Goal: Information Seeking & Learning: Understand process/instructions

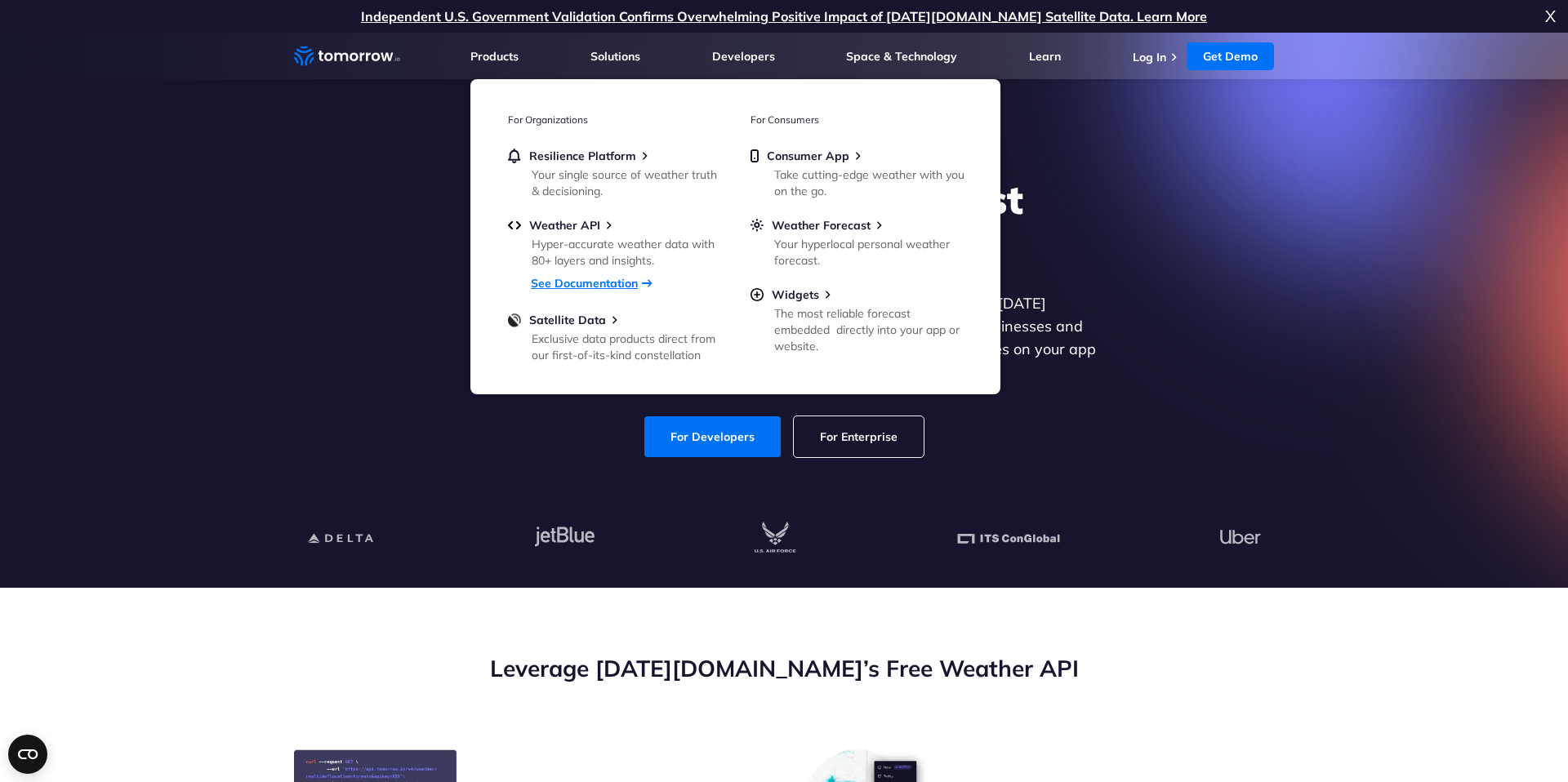
click at [587, 288] on link "See Documentation" at bounding box center [584, 283] width 107 height 15
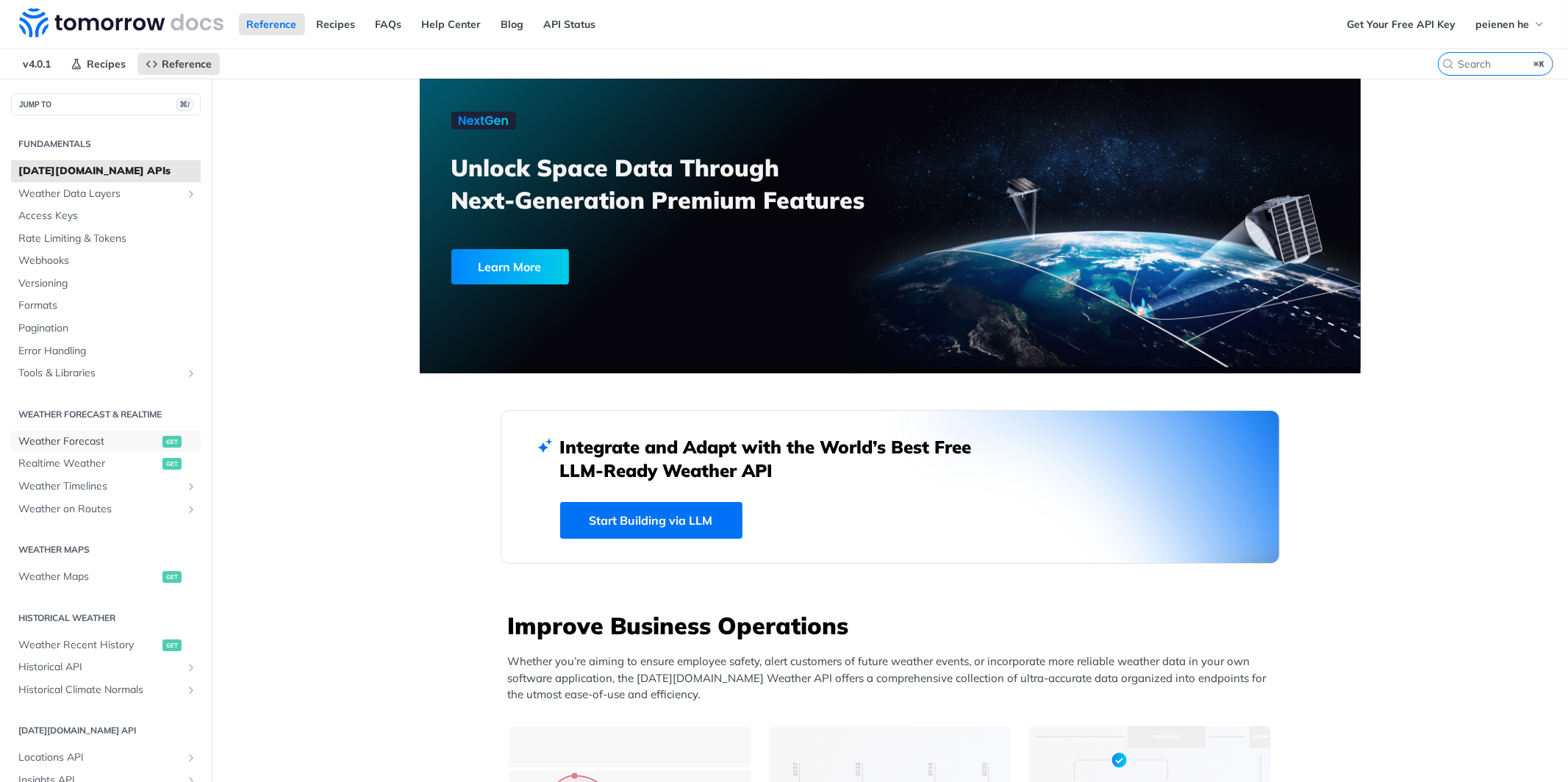
click at [93, 437] on span "Weather Forecast" at bounding box center [89, 442] width 141 height 15
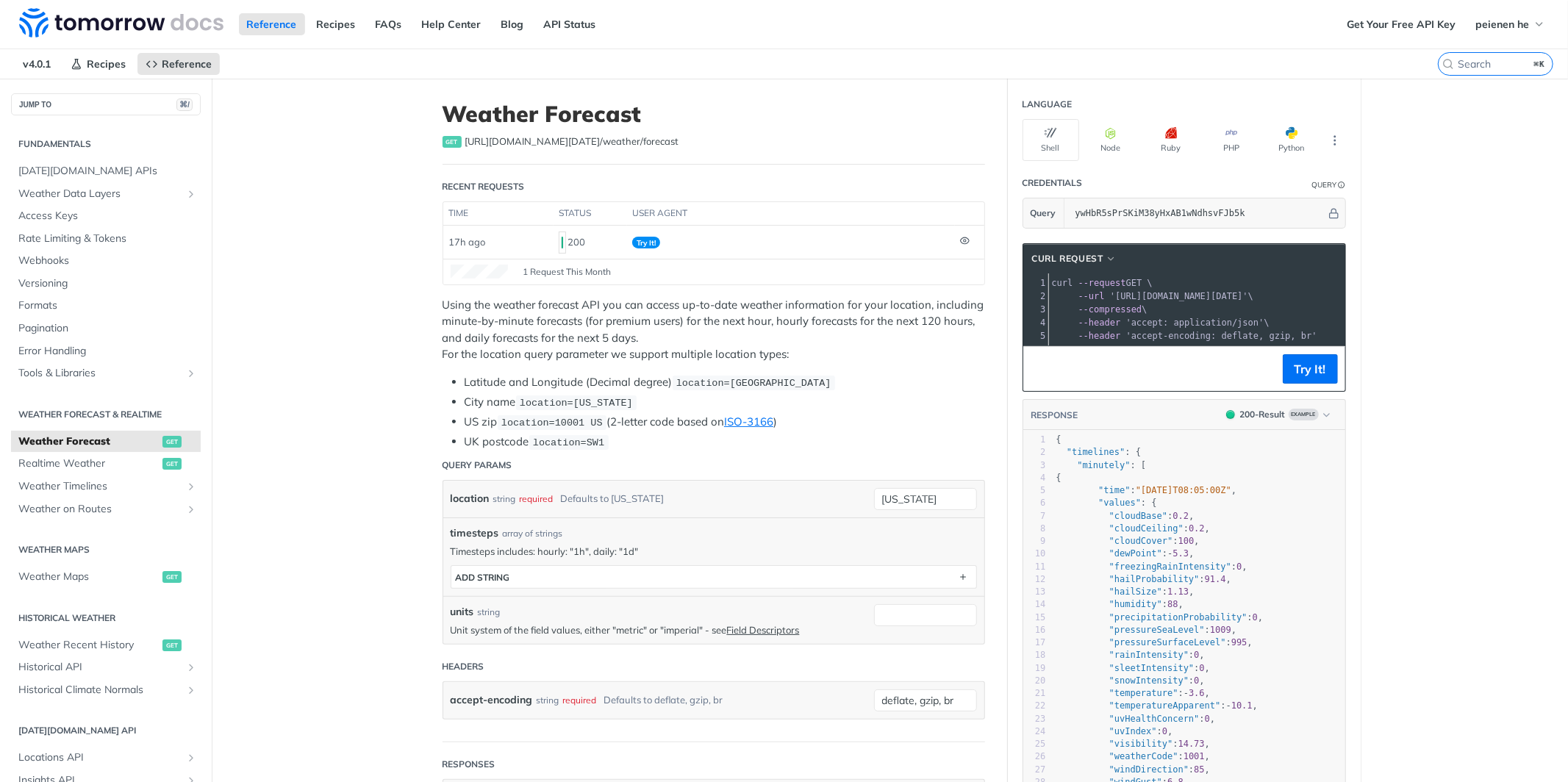
click at [1262, 195] on header "Credentials Query" at bounding box center [1184, 183] width 323 height 29
click at [1248, 218] on input "ywHbR5sPrSKiM38yHxAB1wNdhsvFJb5k" at bounding box center [1197, 213] width 258 height 29
click at [1285, 211] on input "ywHbR5sPrSKiM38yHxAB1wNdhsvFJb5k" at bounding box center [1197, 213] width 258 height 29
click at [931, 499] on input "[US_STATE]" at bounding box center [925, 499] width 103 height 22
paste input "-7.797764, 110.383716"
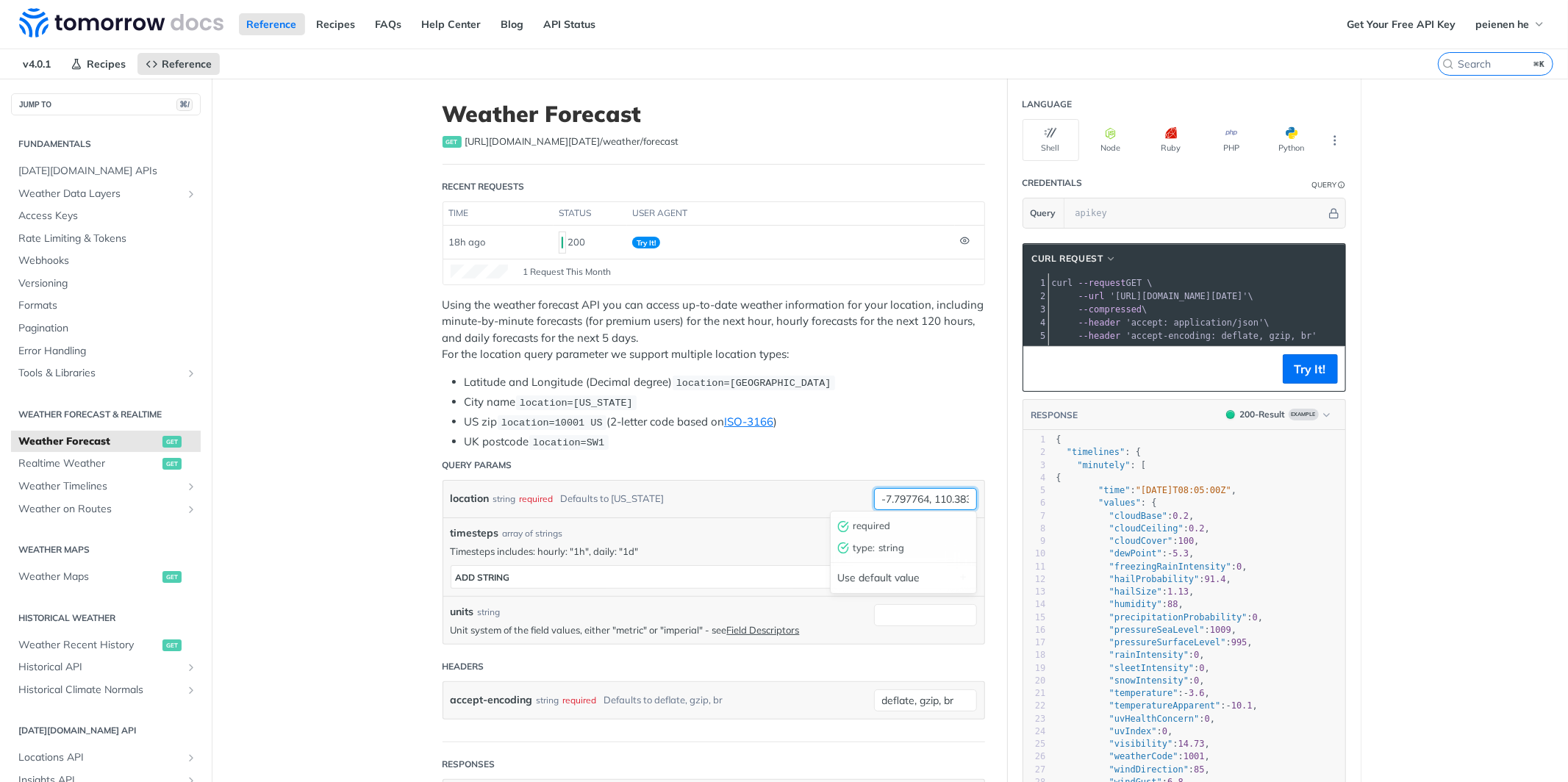
scroll to position [0, 25]
type input "-7.797764, 110.383716"
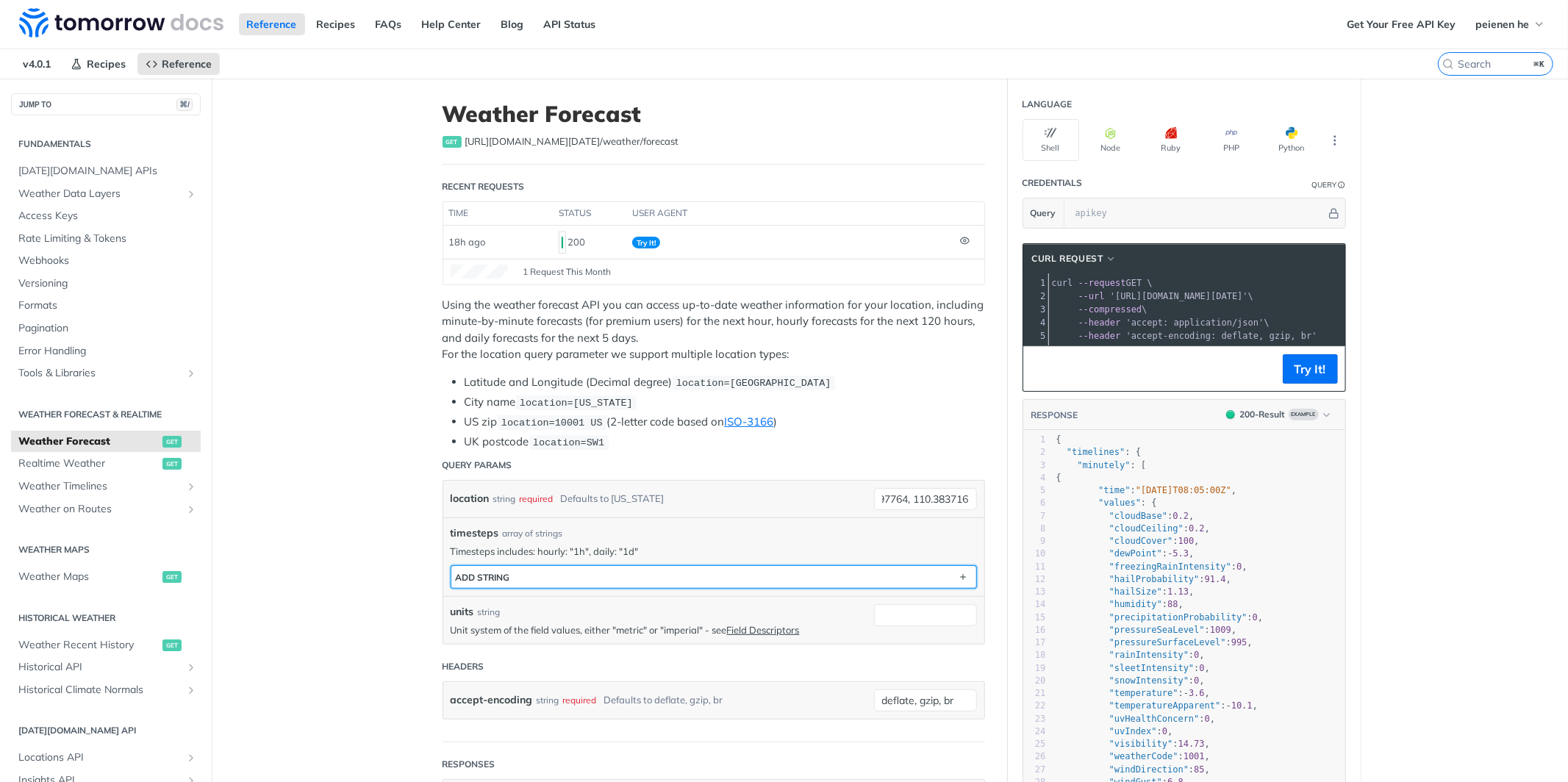
click at [670, 581] on button "ADD string" at bounding box center [714, 577] width 525 height 22
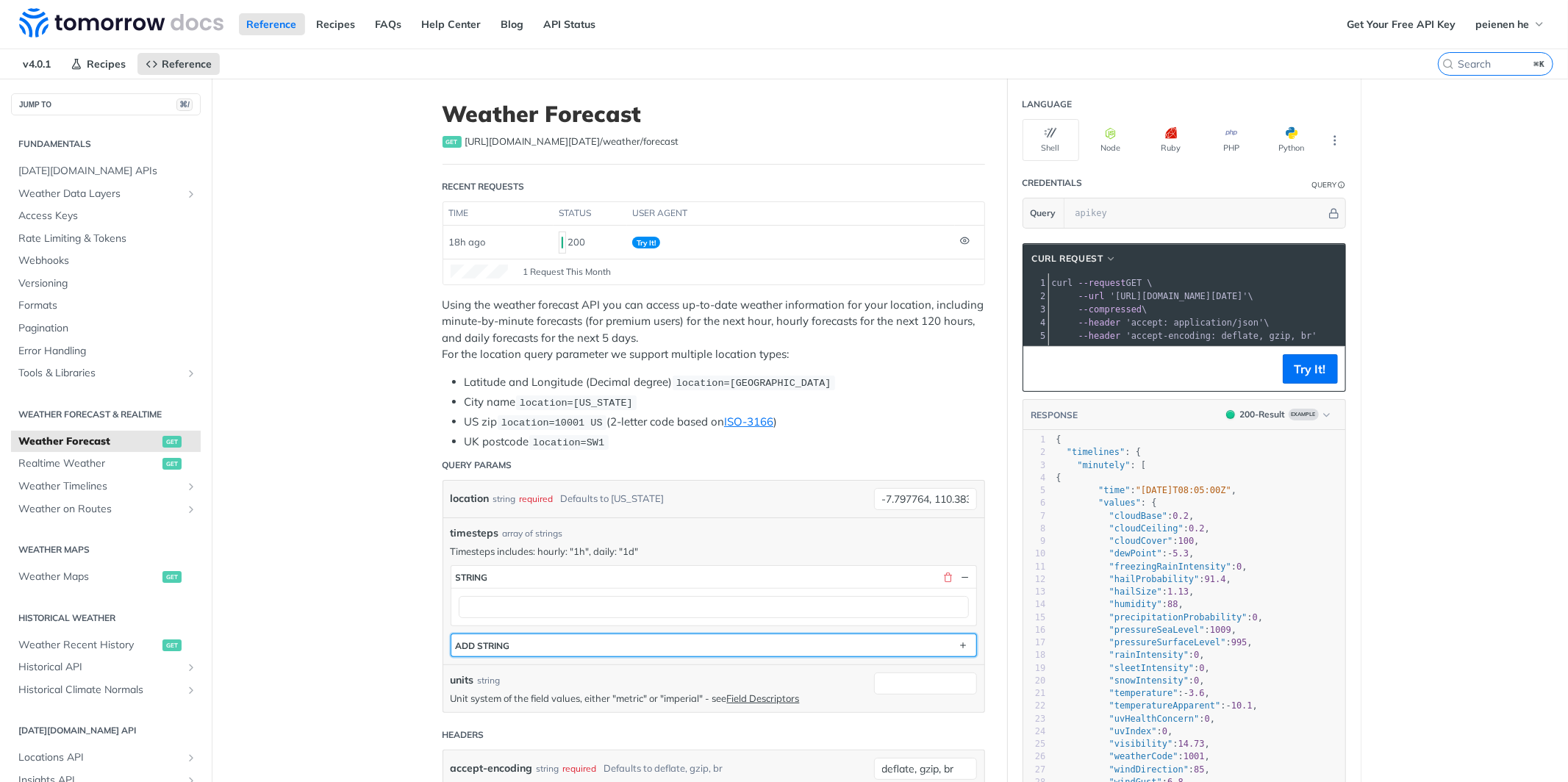
click at [638, 638] on button "ADD string" at bounding box center [714, 645] width 525 height 22
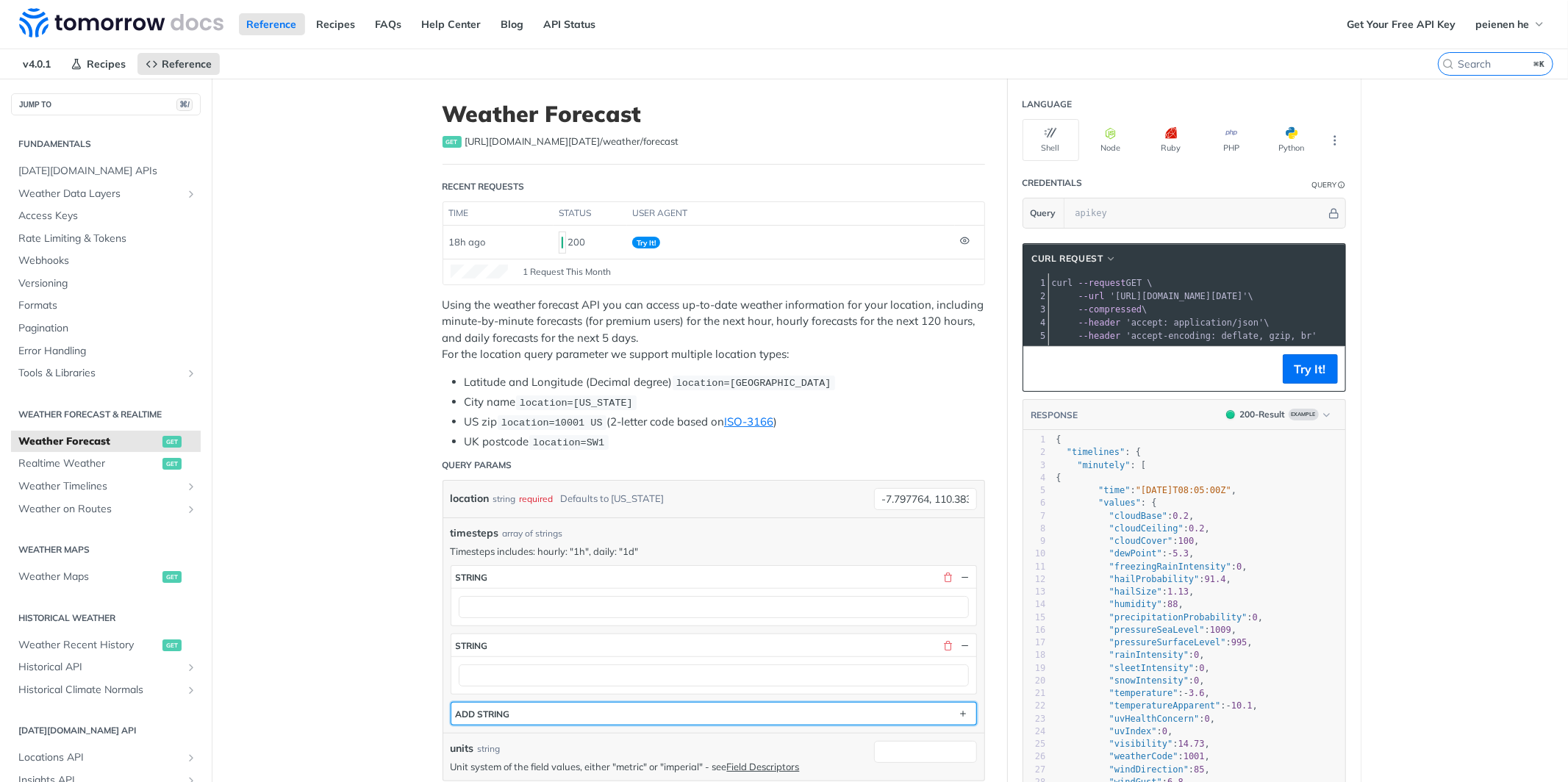
click at [594, 717] on button "ADD string" at bounding box center [714, 713] width 525 height 22
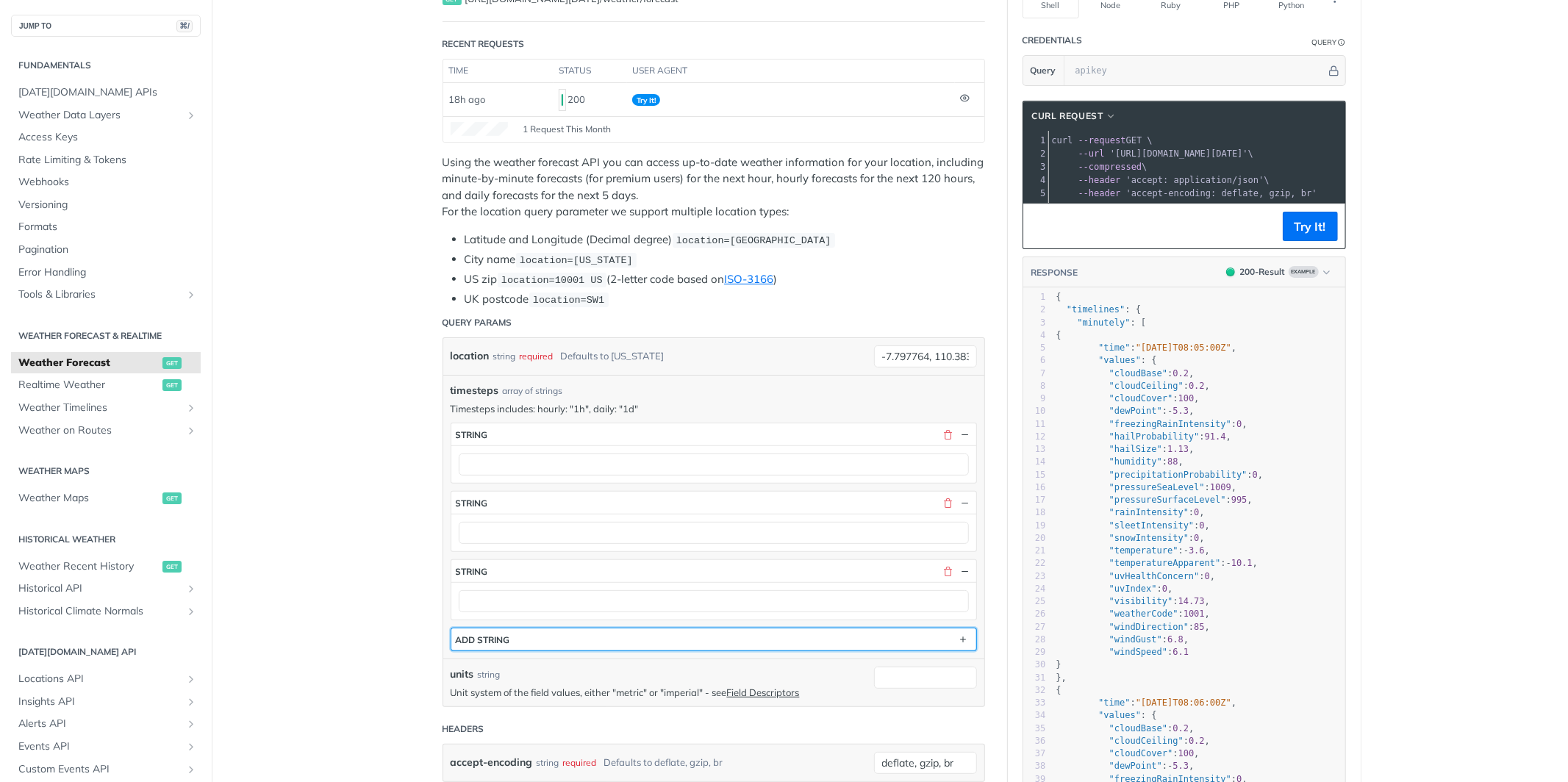
scroll to position [213, 0]
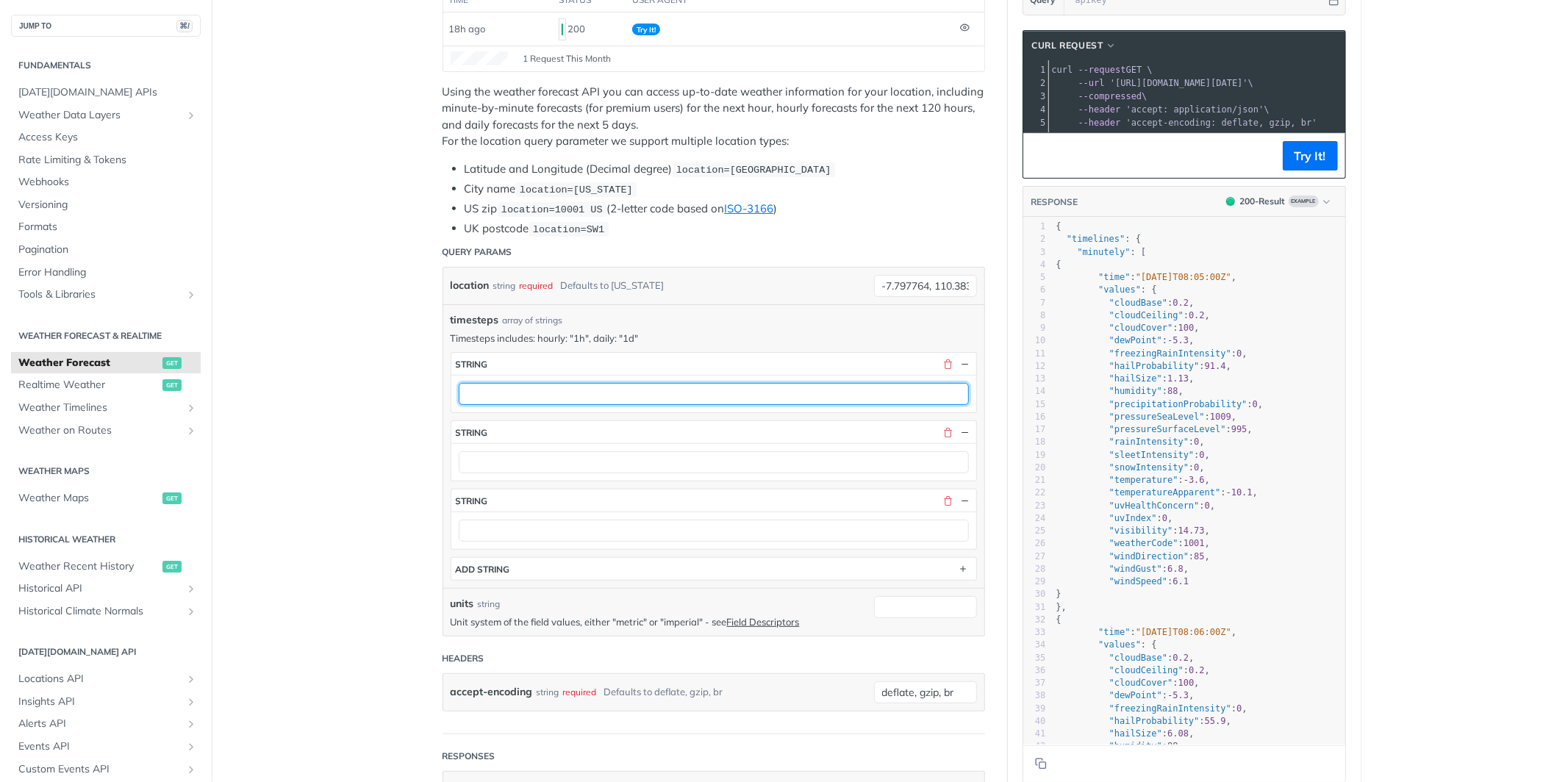
click at [574, 398] on input "text" at bounding box center [713, 394] width 510 height 22
type input "1m"
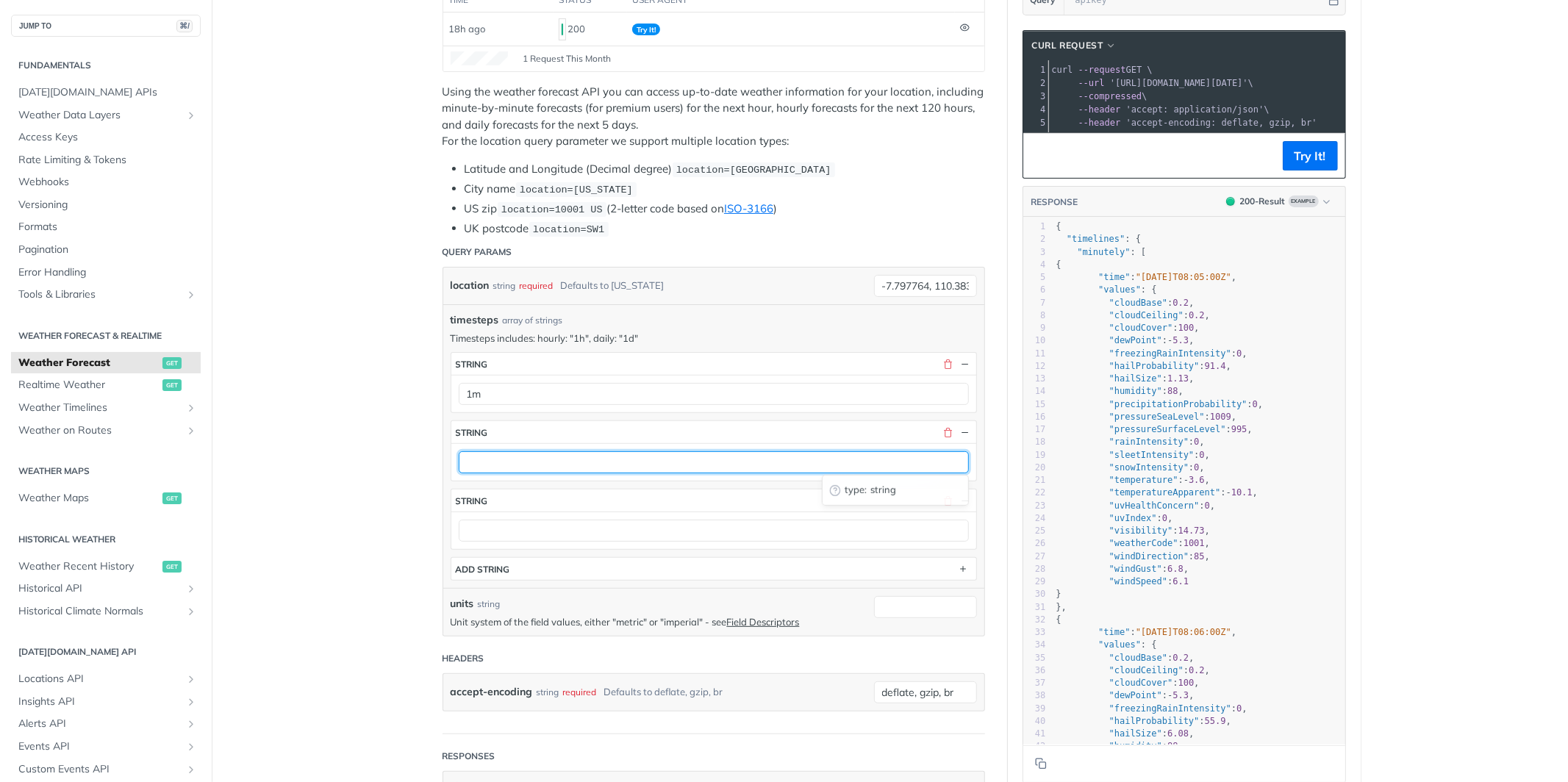
click at [523, 459] on input "text" at bounding box center [713, 462] width 510 height 22
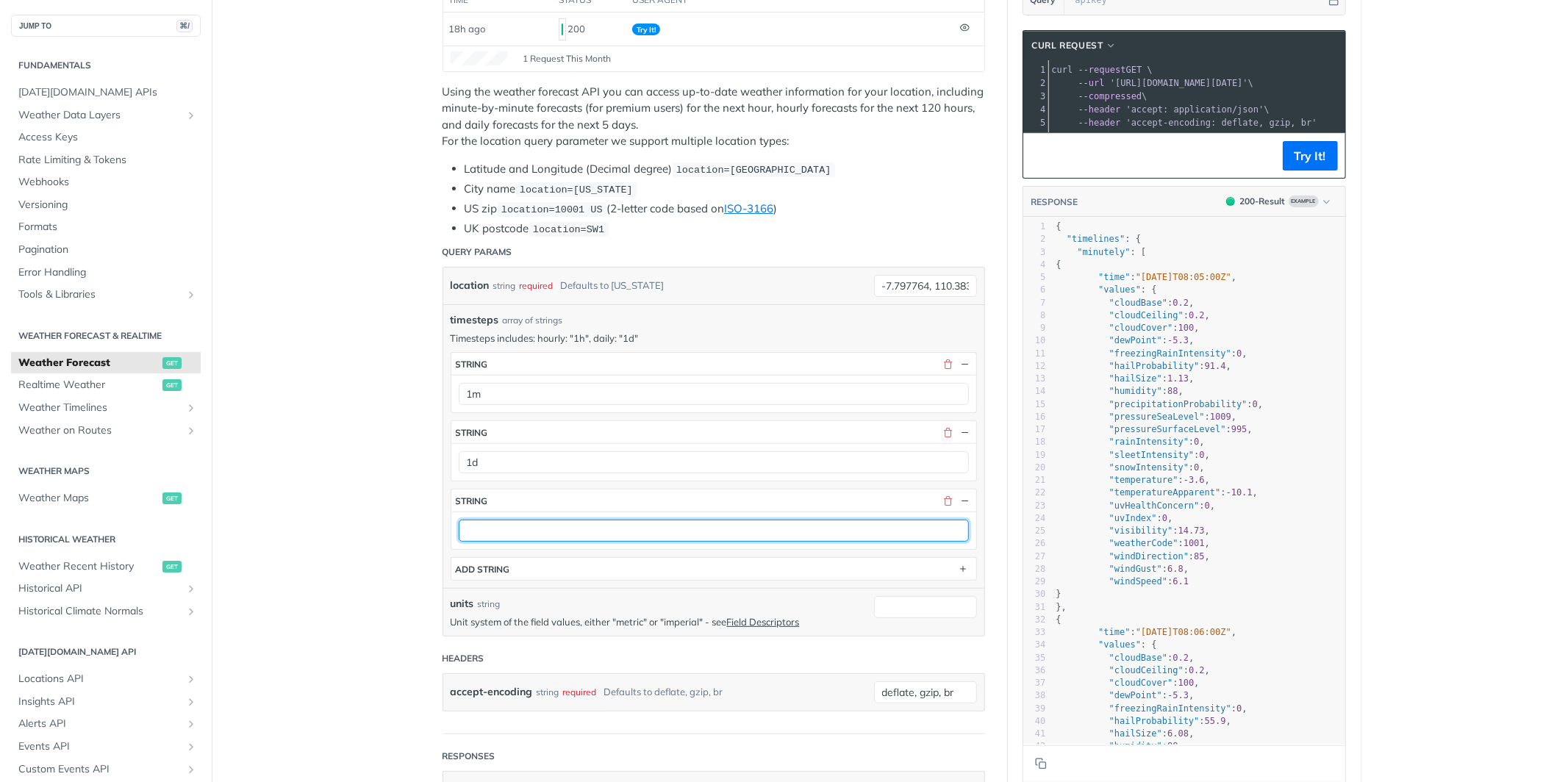
click at [511, 532] on input "text" at bounding box center [713, 530] width 510 height 22
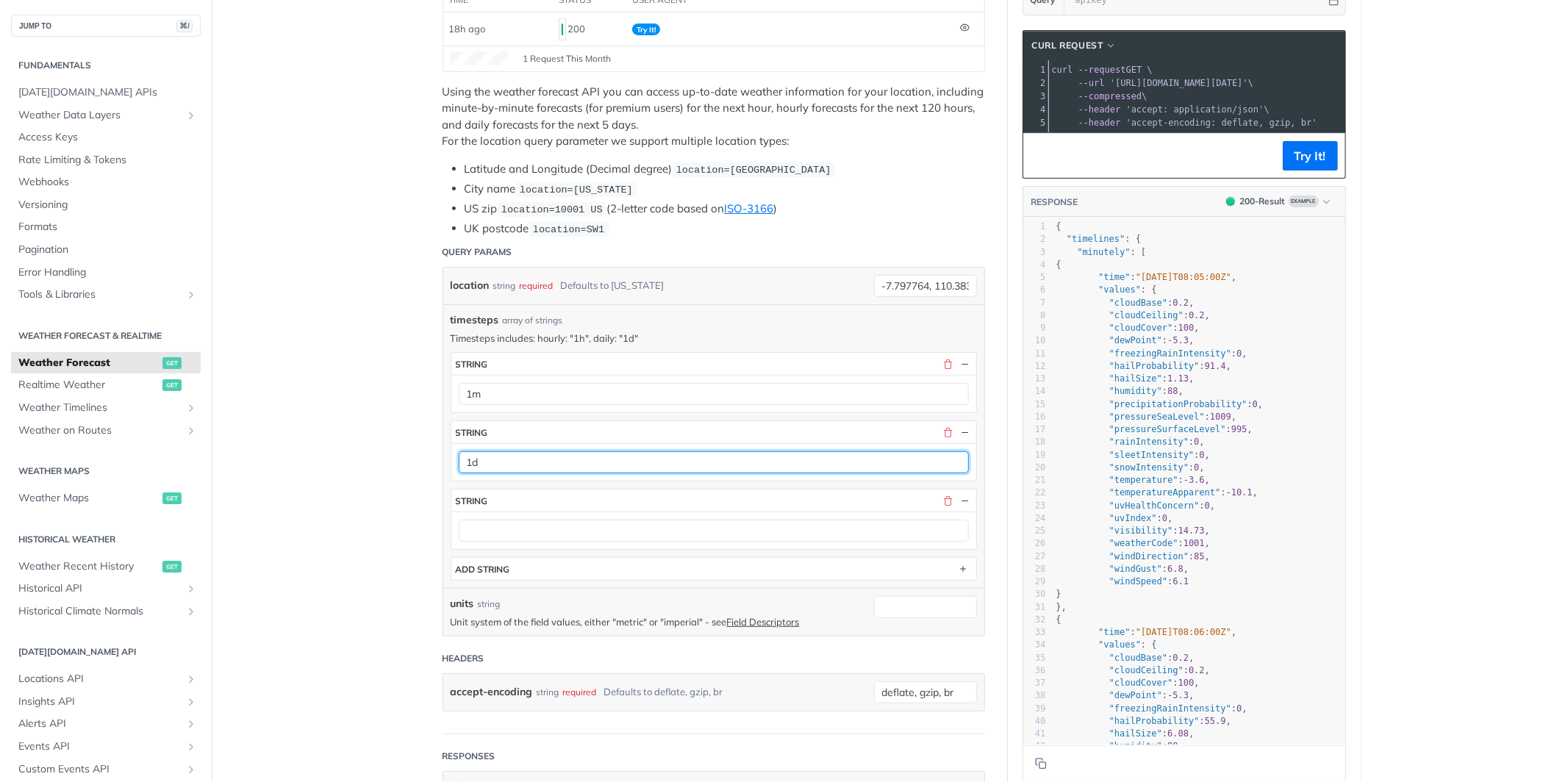
click at [510, 465] on input "1d" at bounding box center [713, 462] width 510 height 22
type input "1h"
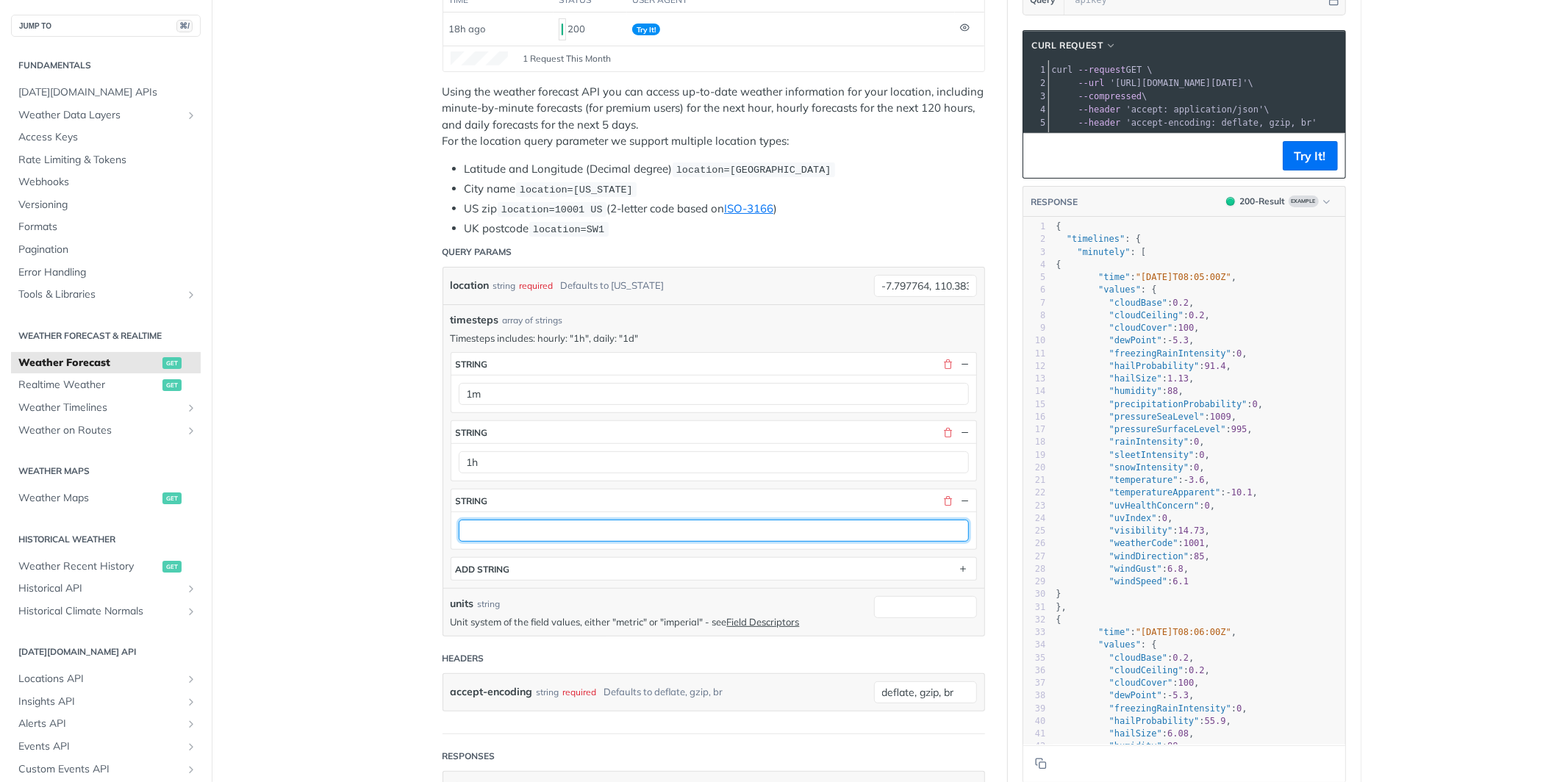
click at [491, 540] on input "text" at bounding box center [713, 530] width 510 height 22
type input "1d"
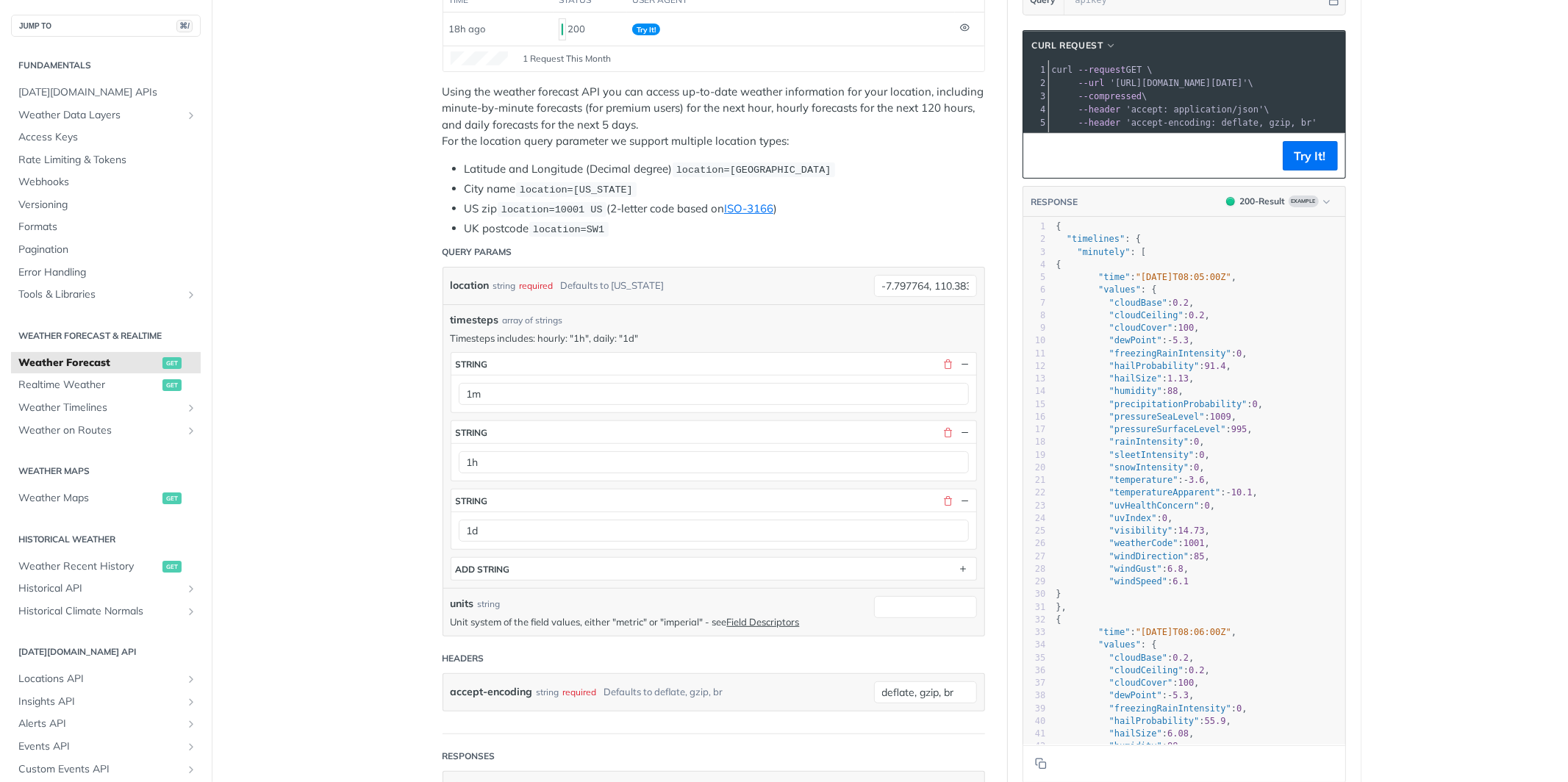
click at [624, 644] on header "Headers" at bounding box center [713, 658] width 543 height 29
click at [896, 608] on input "units" at bounding box center [925, 607] width 103 height 22
type input "metric"
click at [762, 665] on header "Headers" at bounding box center [713, 658] width 543 height 29
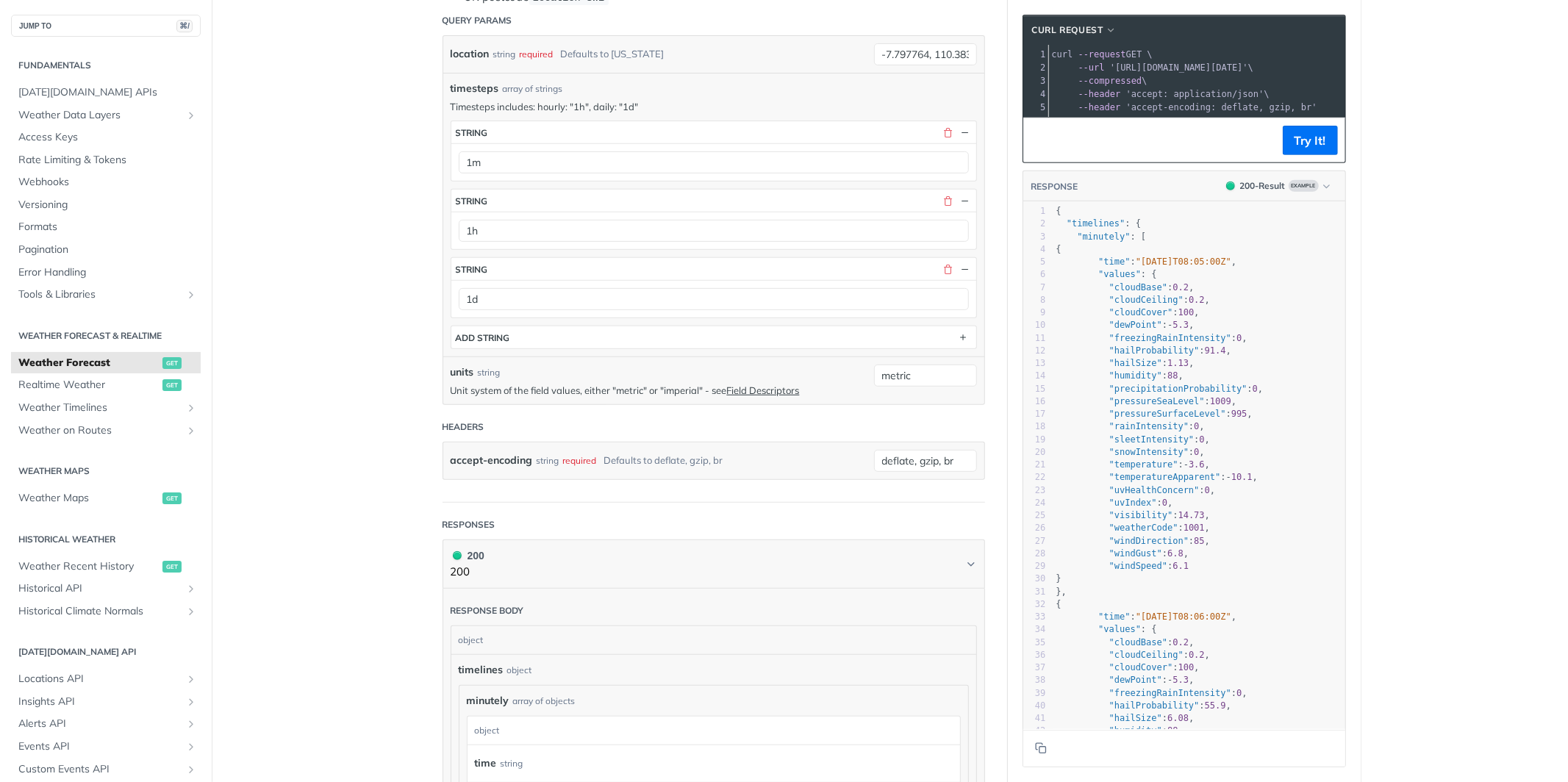
scroll to position [192, 0]
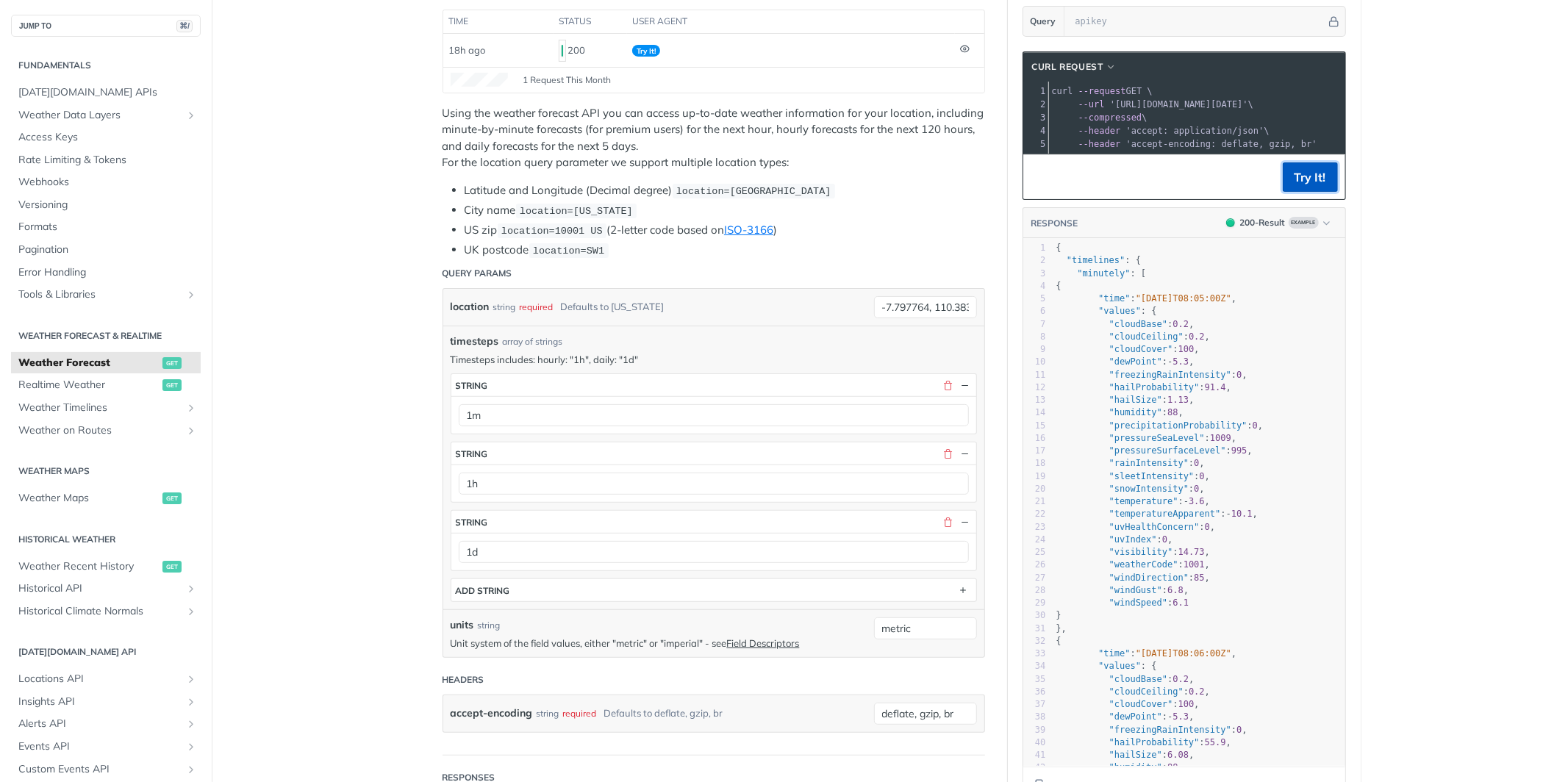
click at [1319, 174] on button "Try It!" at bounding box center [1310, 177] width 55 height 29
click at [1177, 37] on section "cURL Request xxxxxxxxxx 1 curl --request GET \ 2 --url '[URL][DOMAIN_NAME][DATE…" at bounding box center [1184, 428] width 353 height 782
click at [1173, 23] on input "text" at bounding box center [1197, 22] width 258 height 29
click at [1192, 19] on input "text" at bounding box center [1197, 22] width 258 height 29
paste input "ANFTYaJJjCuxdfFlBD6l2AiUh82qhXnf"
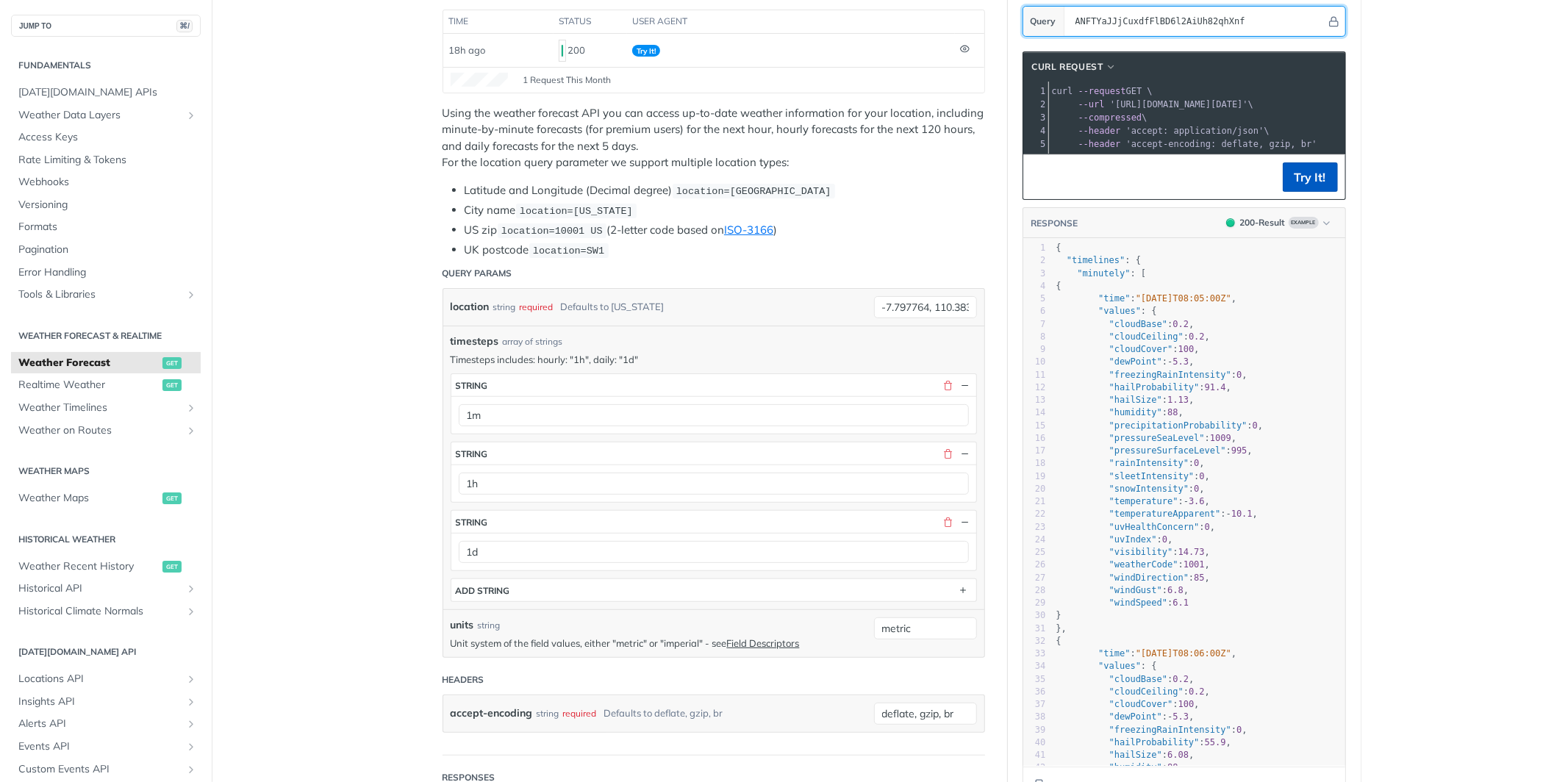
type input "ANFTYaJJjCuxdfFlBD6l2AiUh82qhXnf"
click at [1312, 184] on button "Try It!" at bounding box center [1310, 177] width 55 height 29
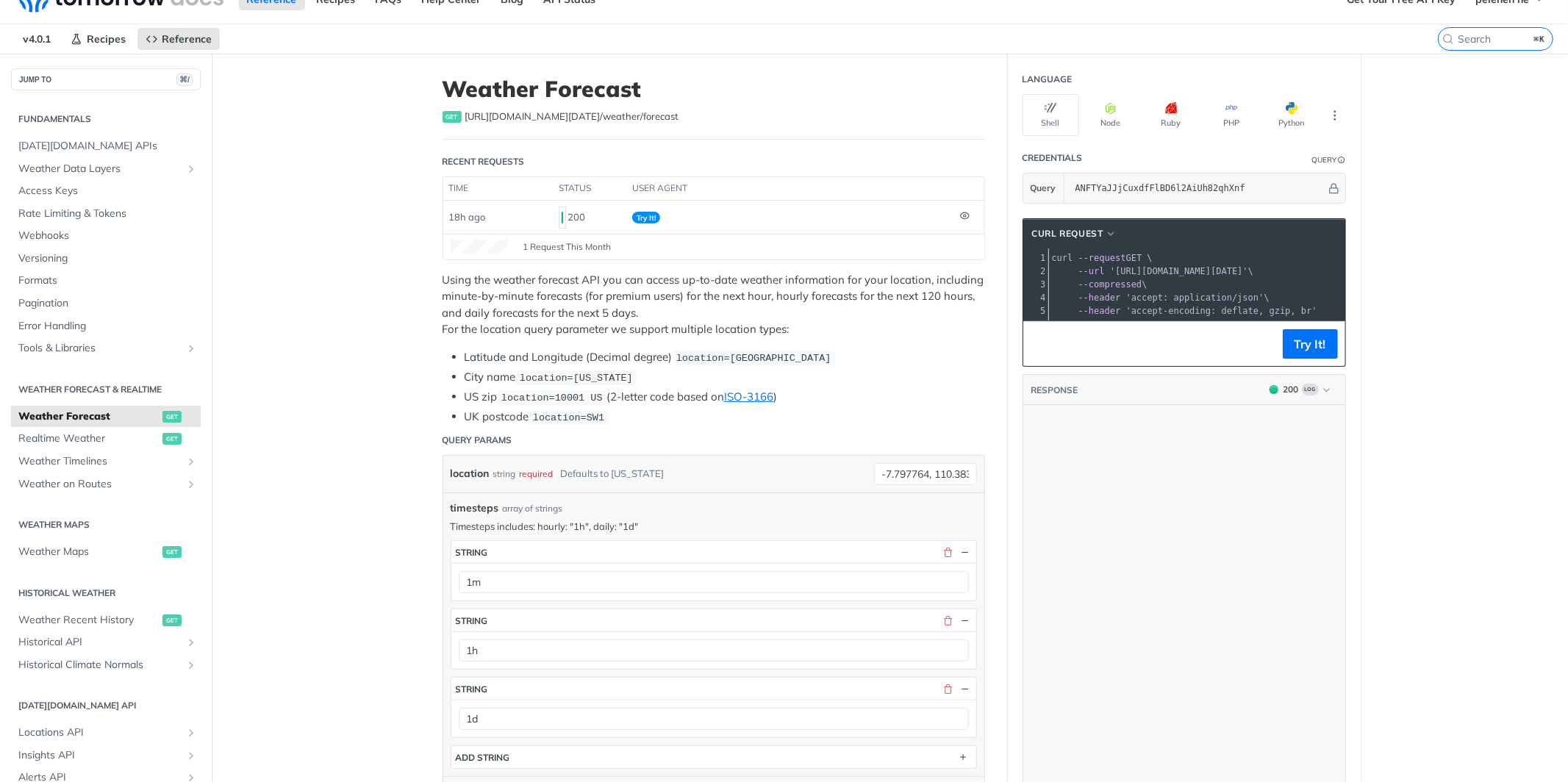
scroll to position [4389, 0]
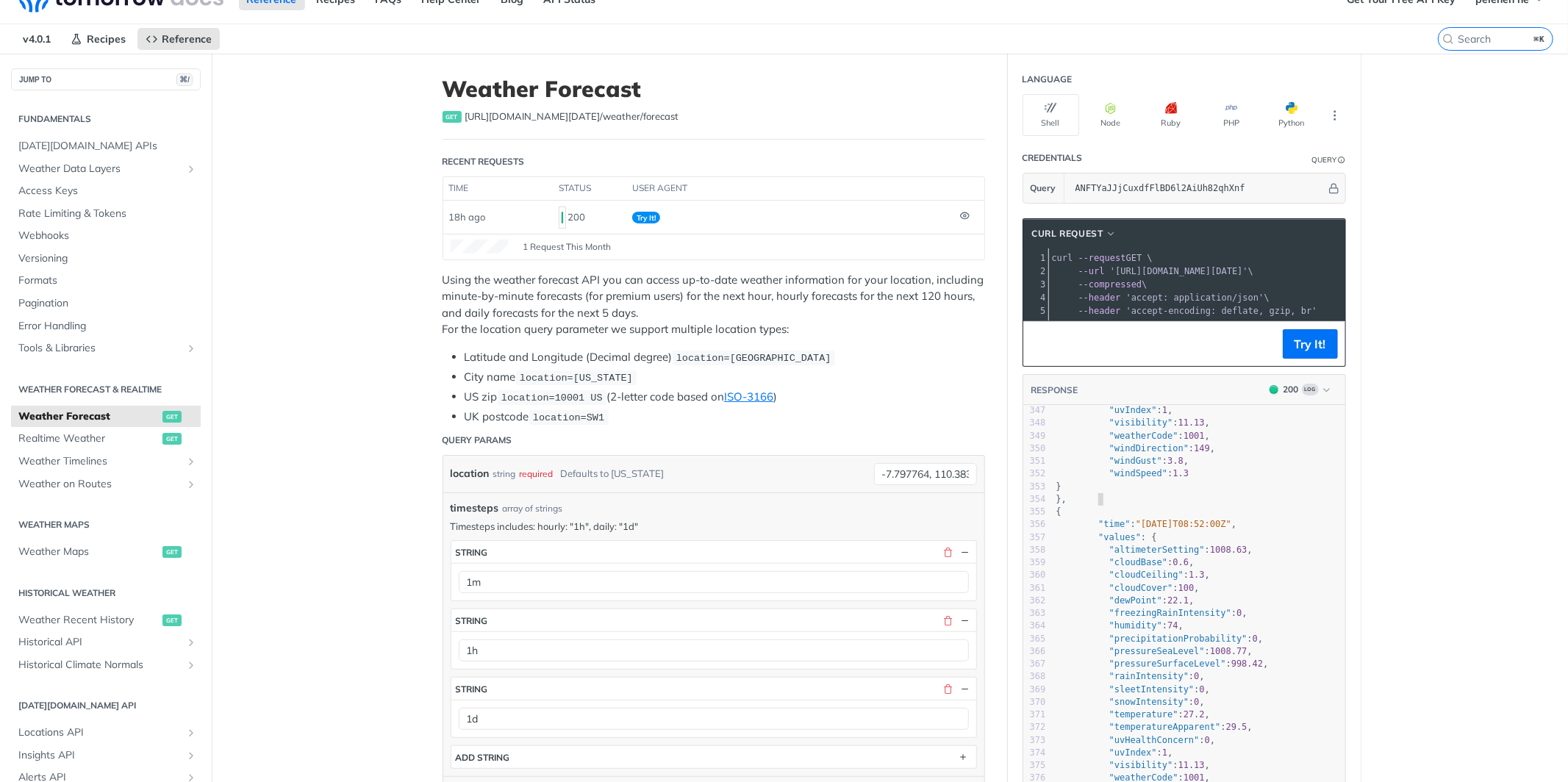
click at [1184, 499] on pre "}," at bounding box center [1200, 499] width 292 height 12
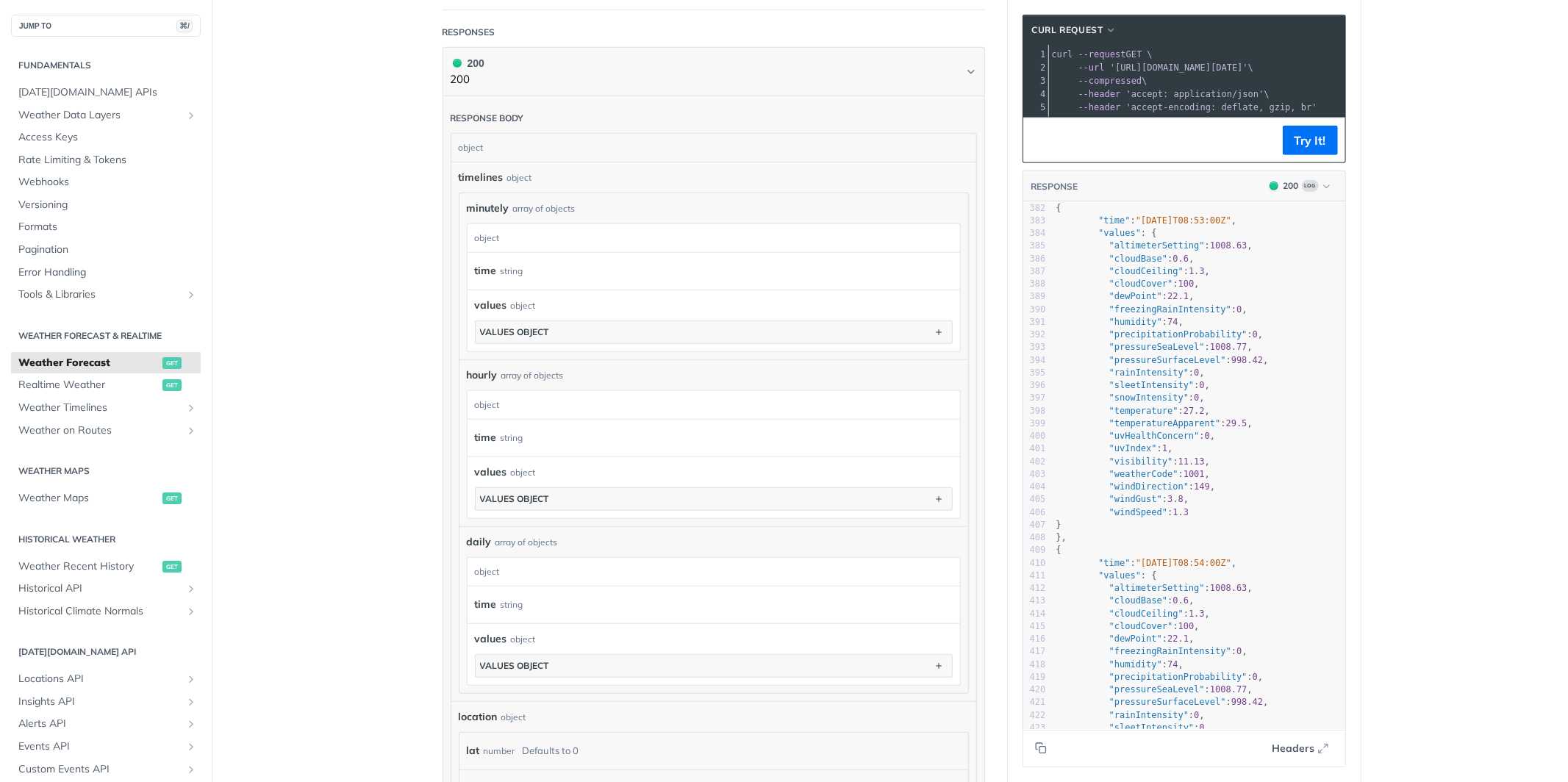
scroll to position [1117, 0]
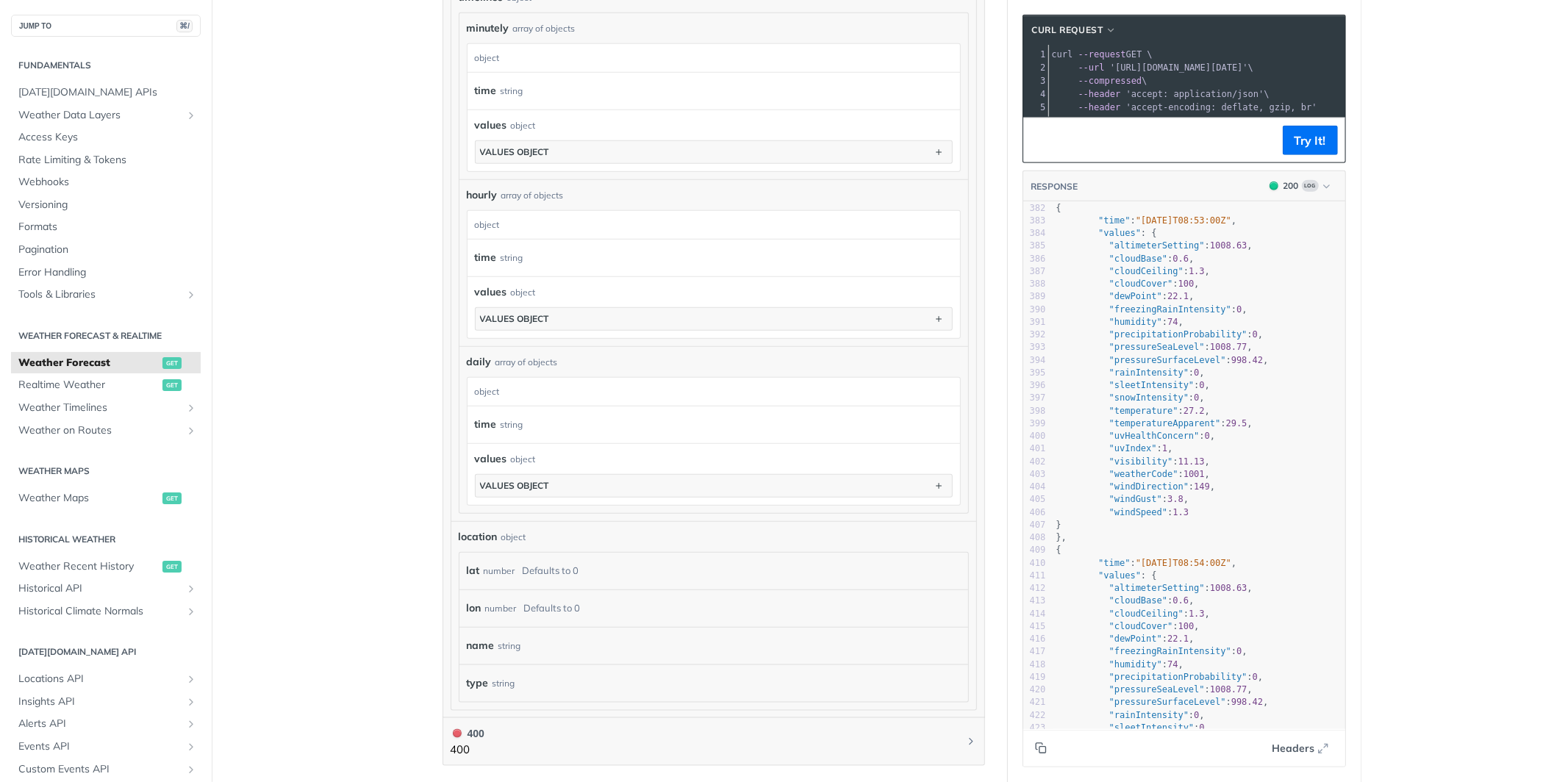
click at [1041, 748] on icon "Copy to clipboard" at bounding box center [1041, 748] width 12 height 12
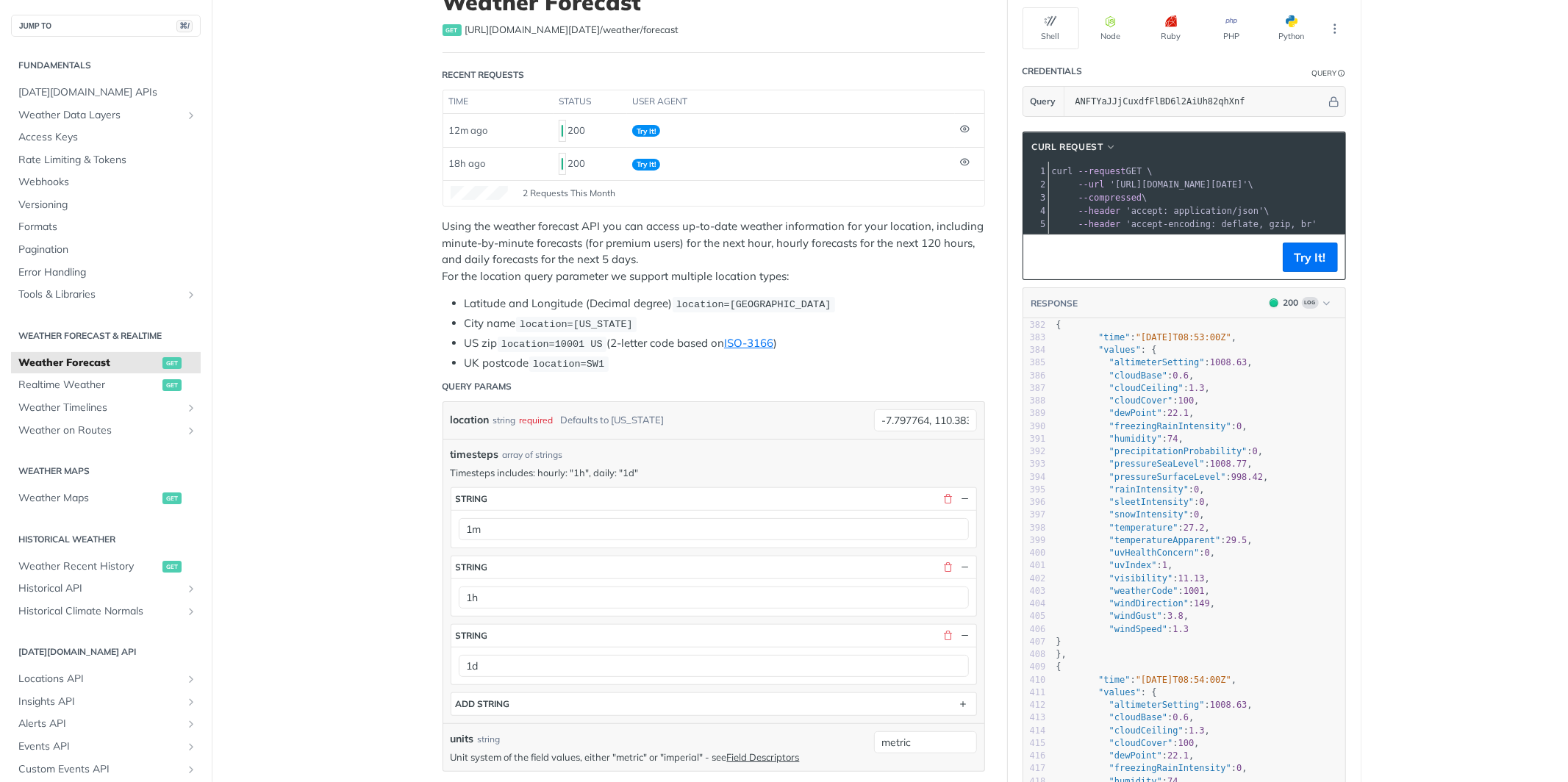
scroll to position [15, 0]
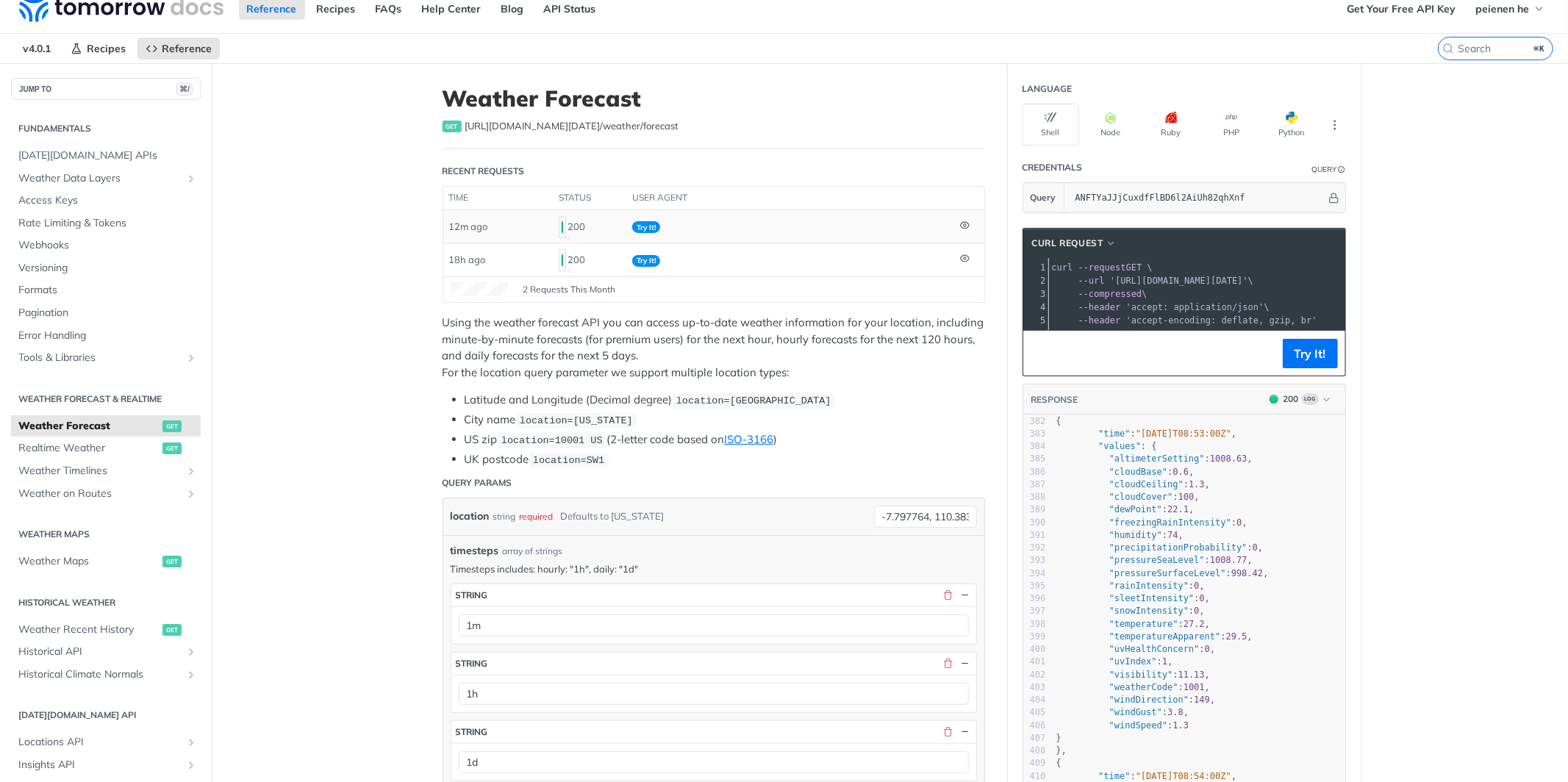
click at [513, 218] on td "12m ago" at bounding box center [498, 226] width 110 height 32
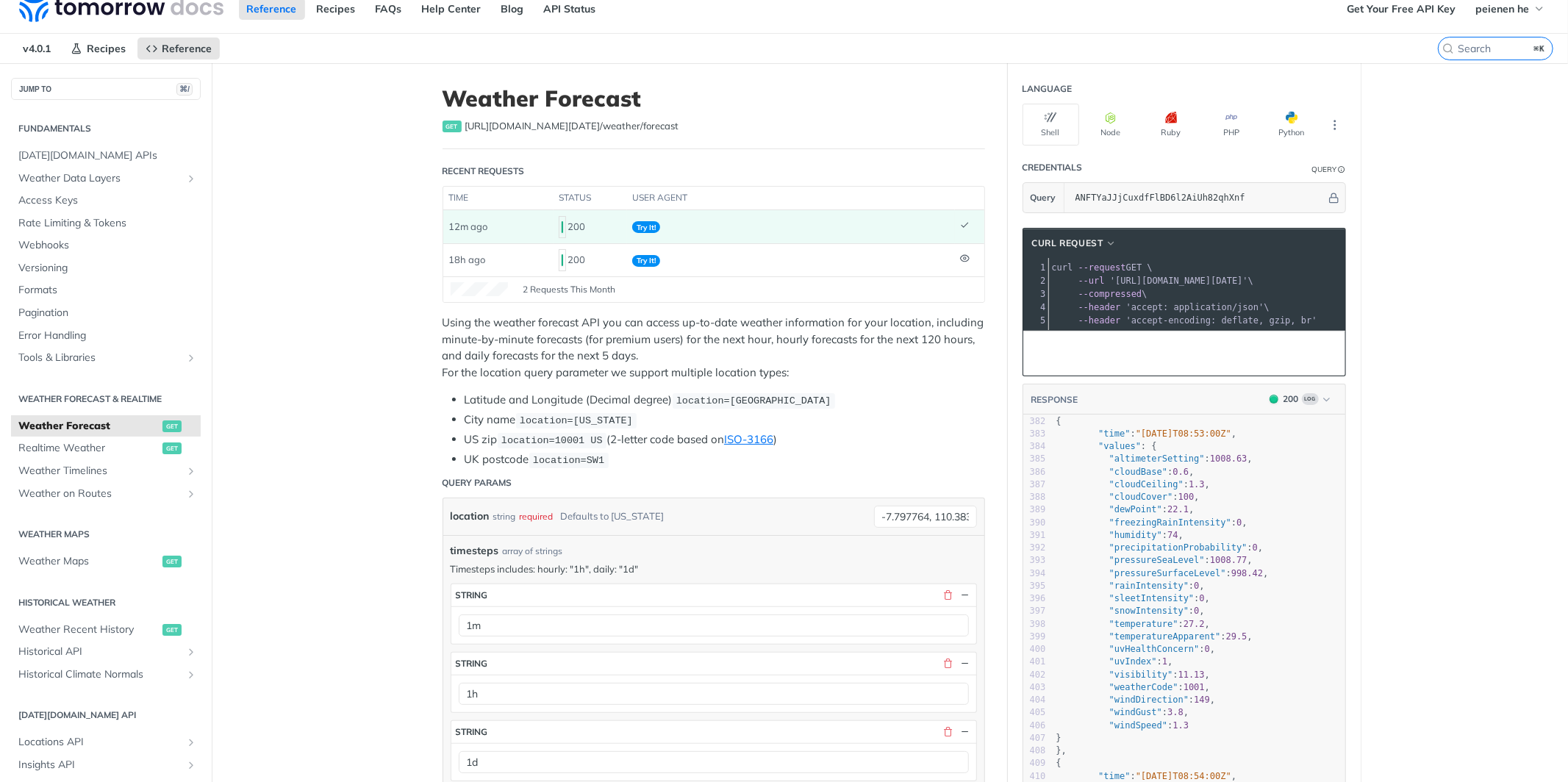
click at [588, 300] on footer "2 Requests This Month" at bounding box center [713, 289] width 541 height 25
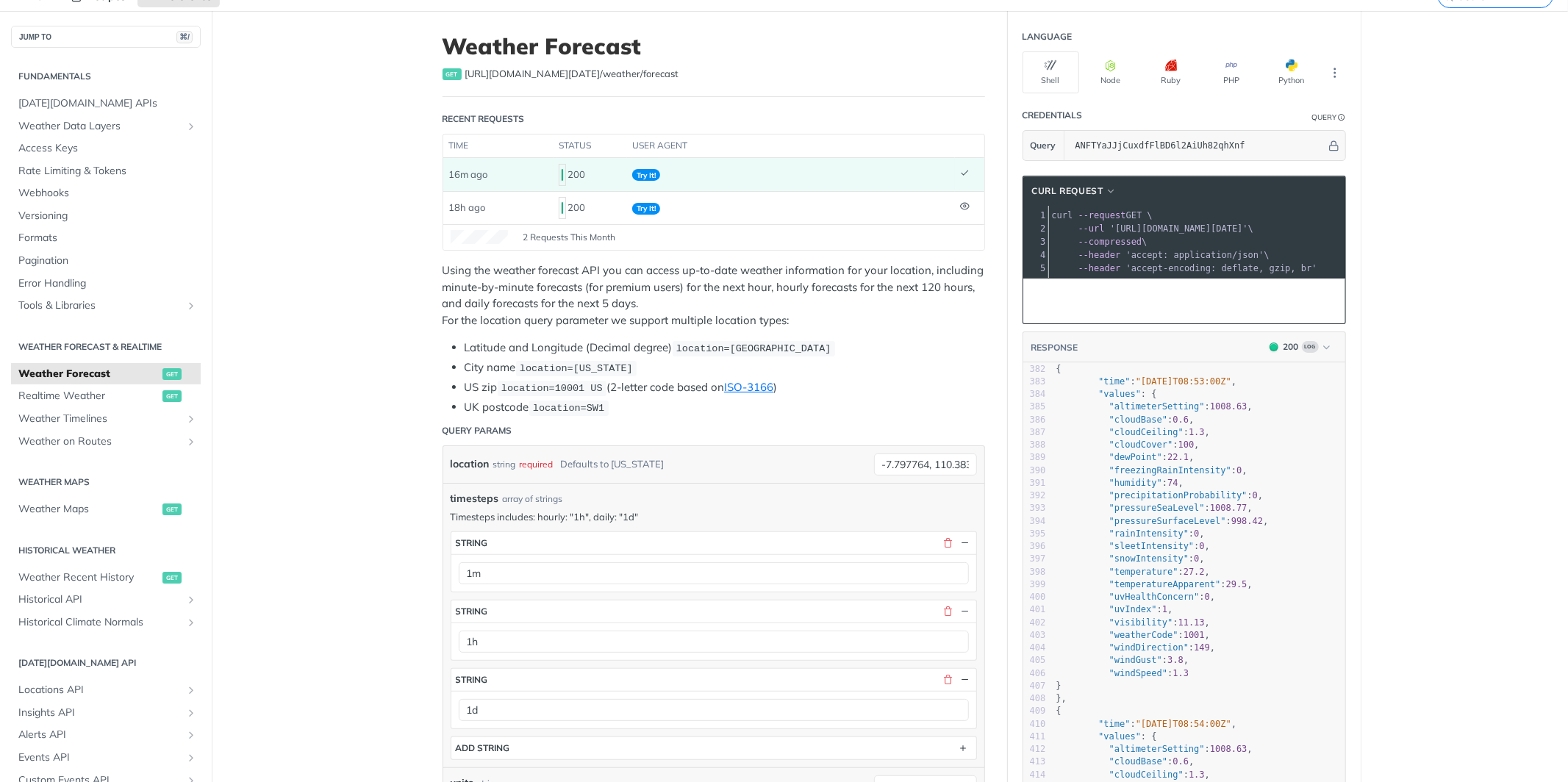
scroll to position [0, 0]
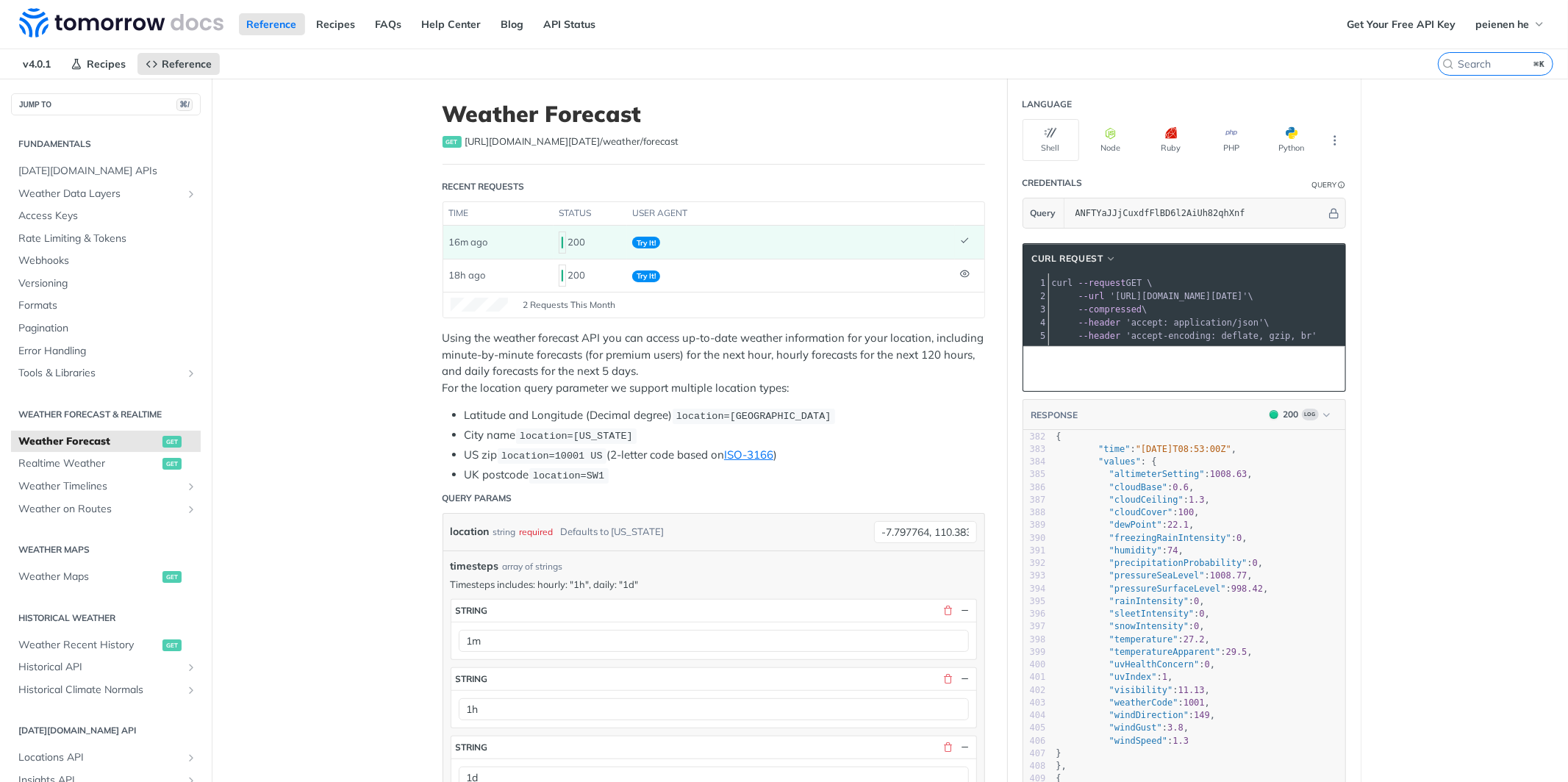
click at [823, 244] on td "Try It!" at bounding box center [791, 242] width 328 height 32
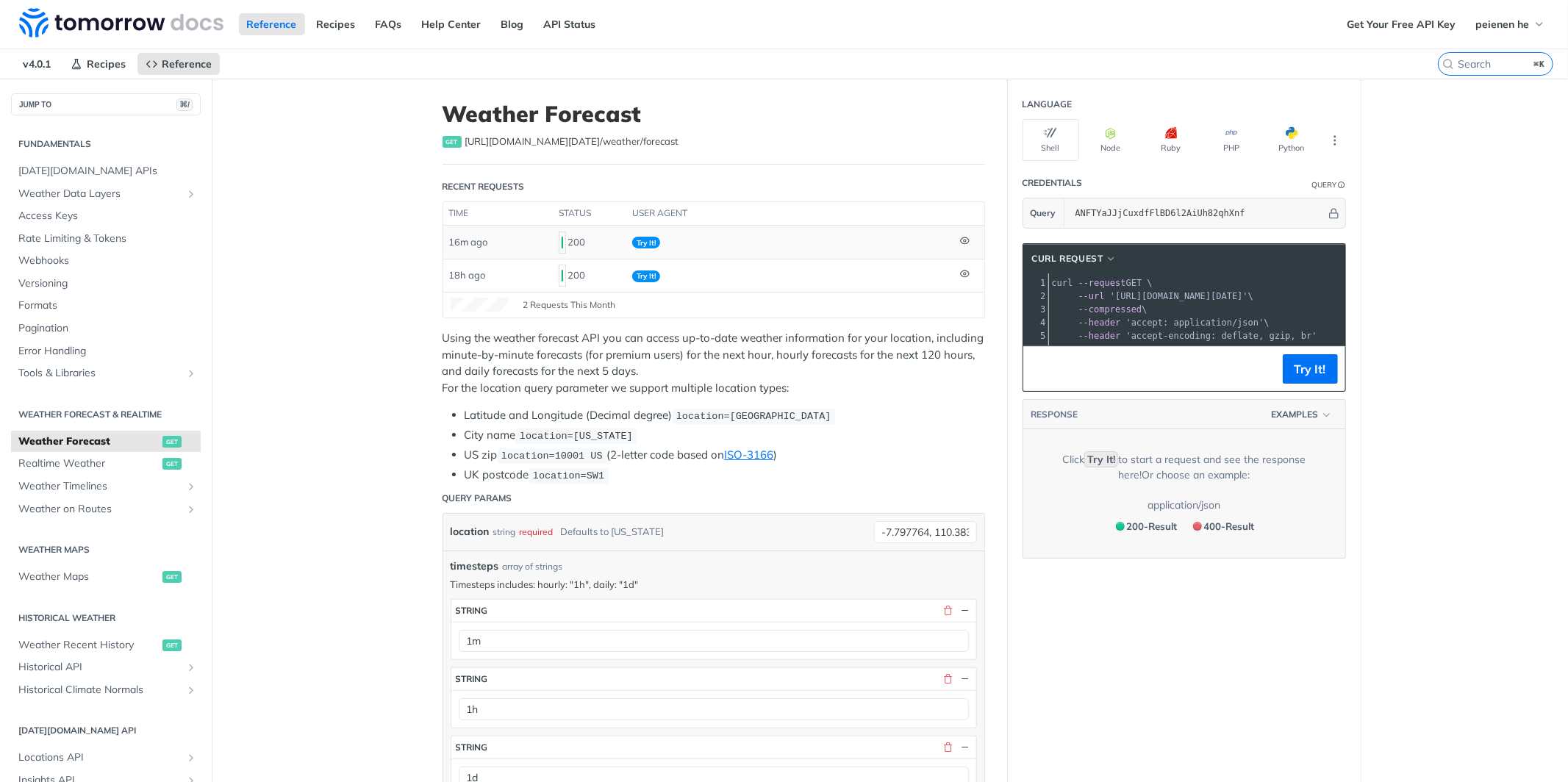
click at [875, 233] on td "Try It!" at bounding box center [791, 242] width 328 height 32
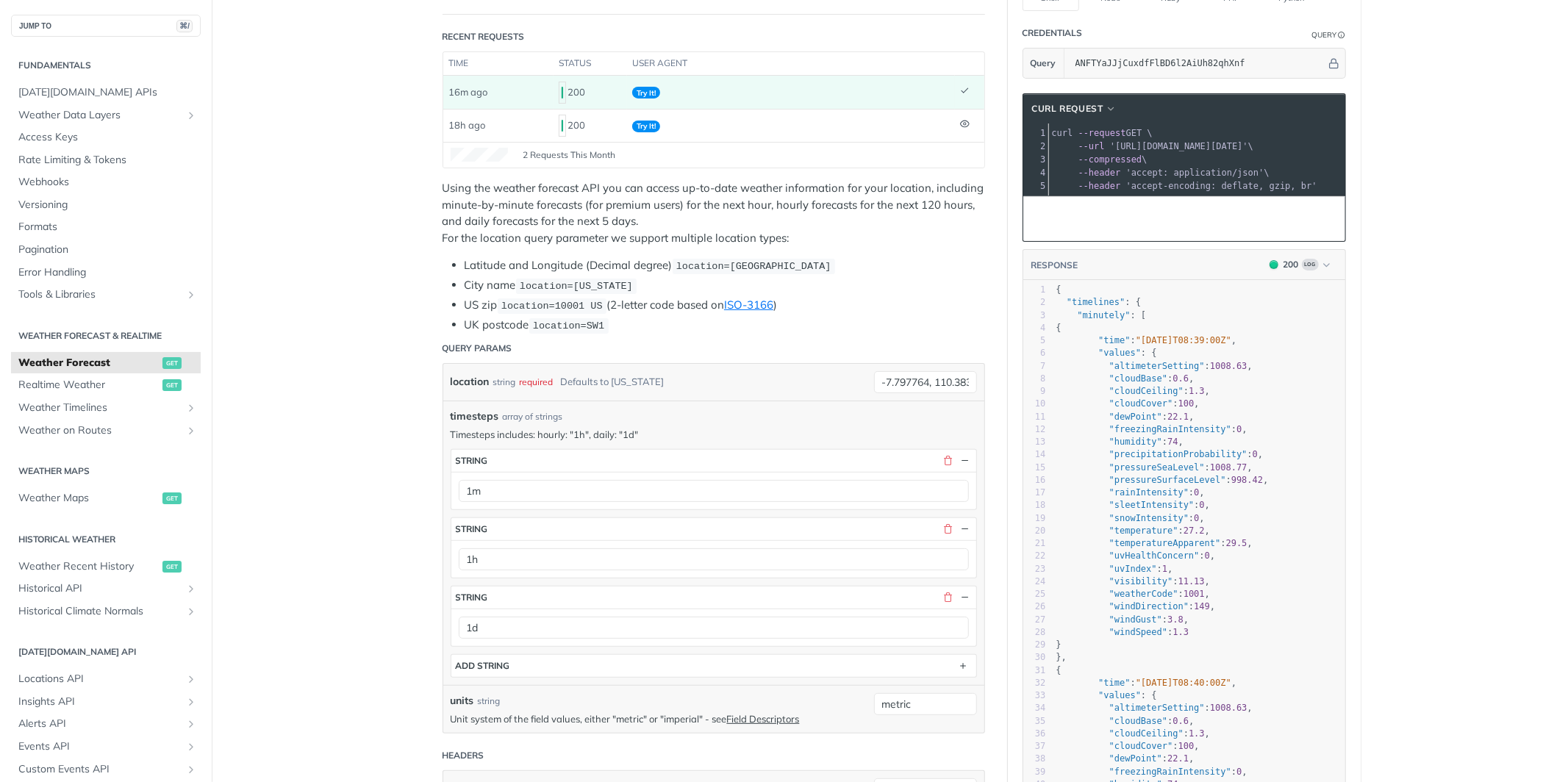
click at [675, 93] on td "Try It!" at bounding box center [791, 92] width 328 height 32
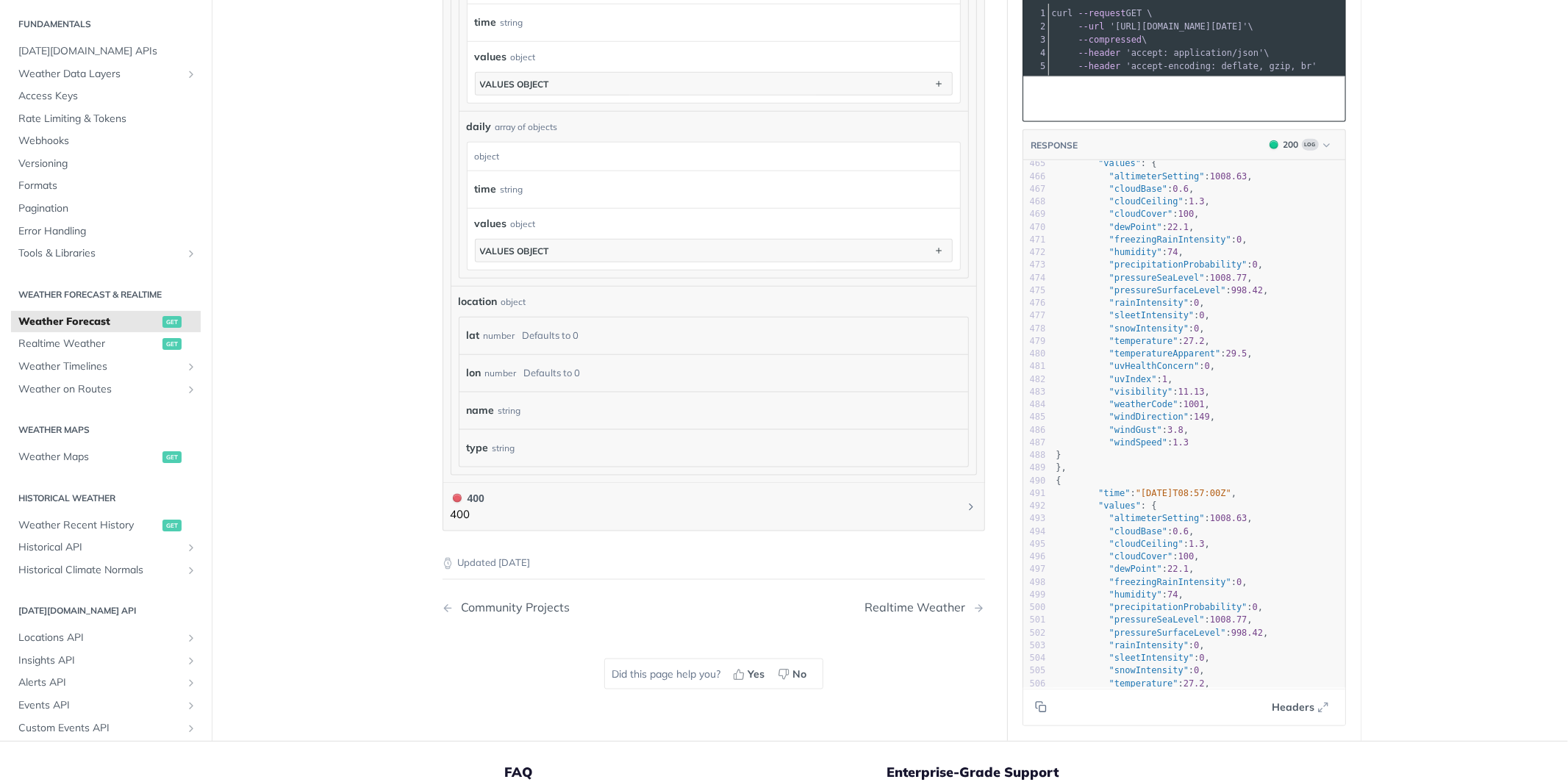
click at [1157, 493] on span ""[DATE]T08:57:00Z"" at bounding box center [1184, 493] width 96 height 10
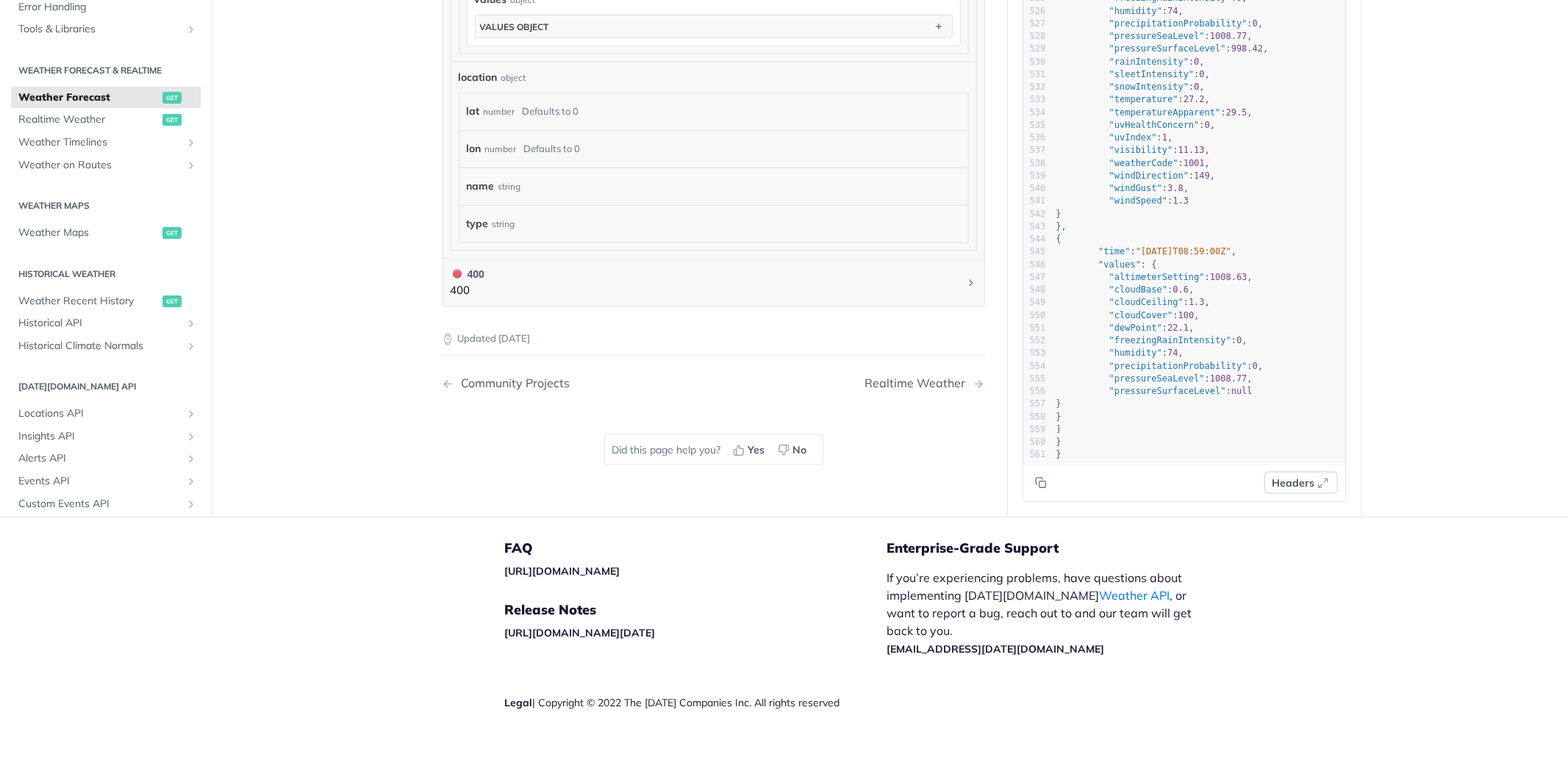
click at [1325, 482] on icon "button" at bounding box center [1323, 482] width 12 height 12
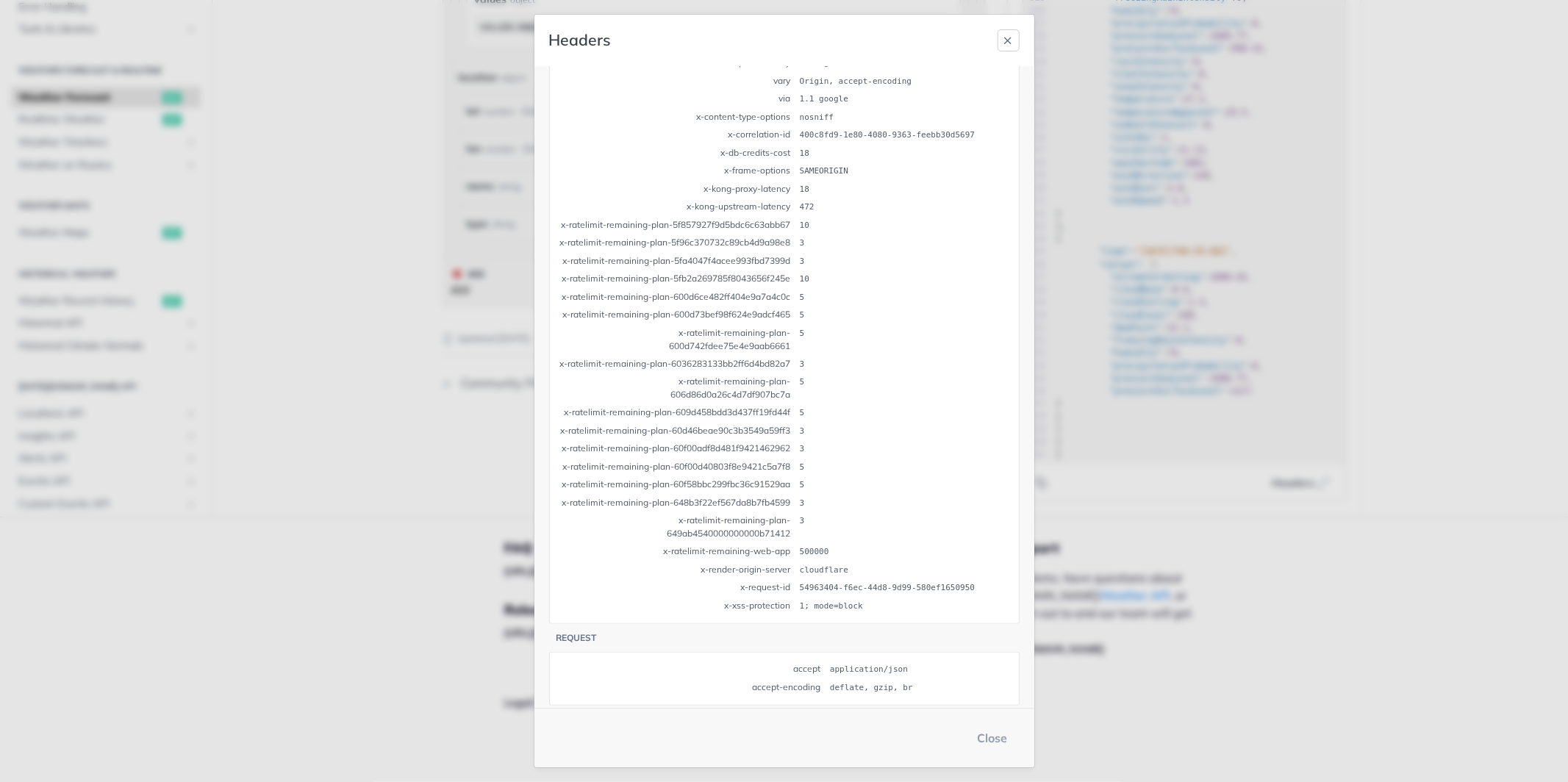
click at [1006, 42] on icon "button" at bounding box center [1008, 40] width 12 height 12
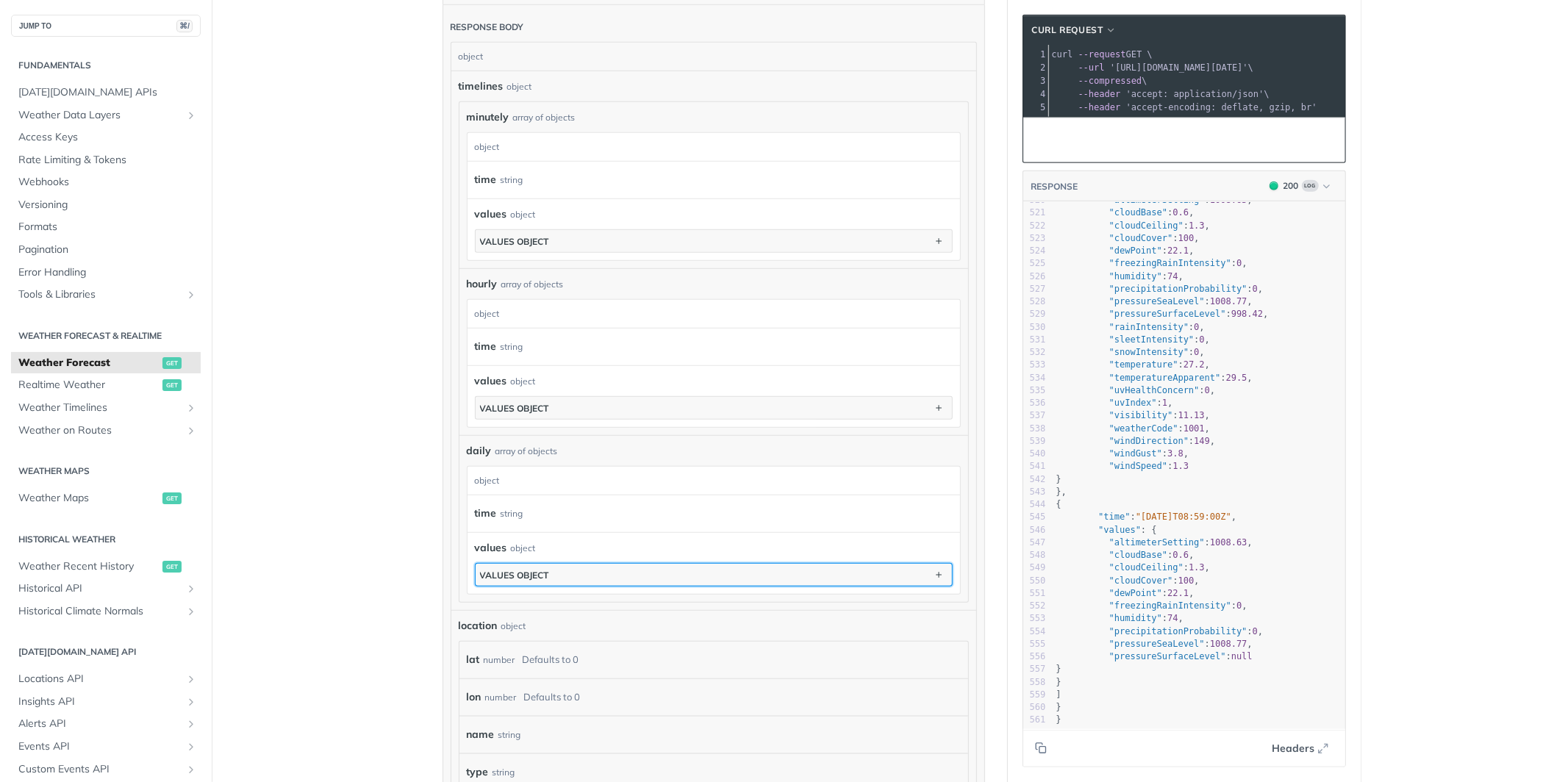
click at [570, 578] on button "values object" at bounding box center [713, 574] width 476 height 22
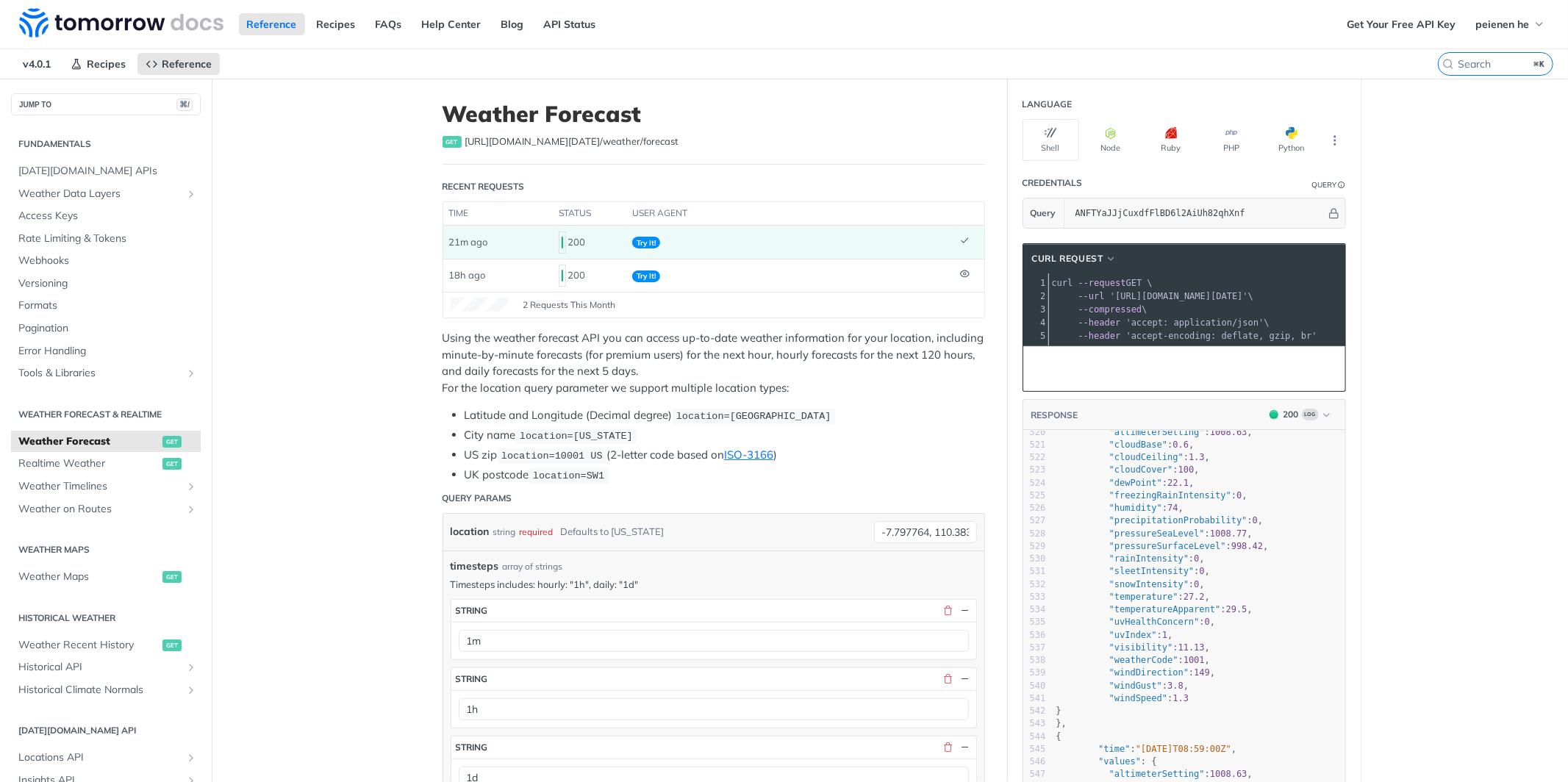
scroll to position [6552, 0]
